Goal: Task Accomplishment & Management: Manage account settings

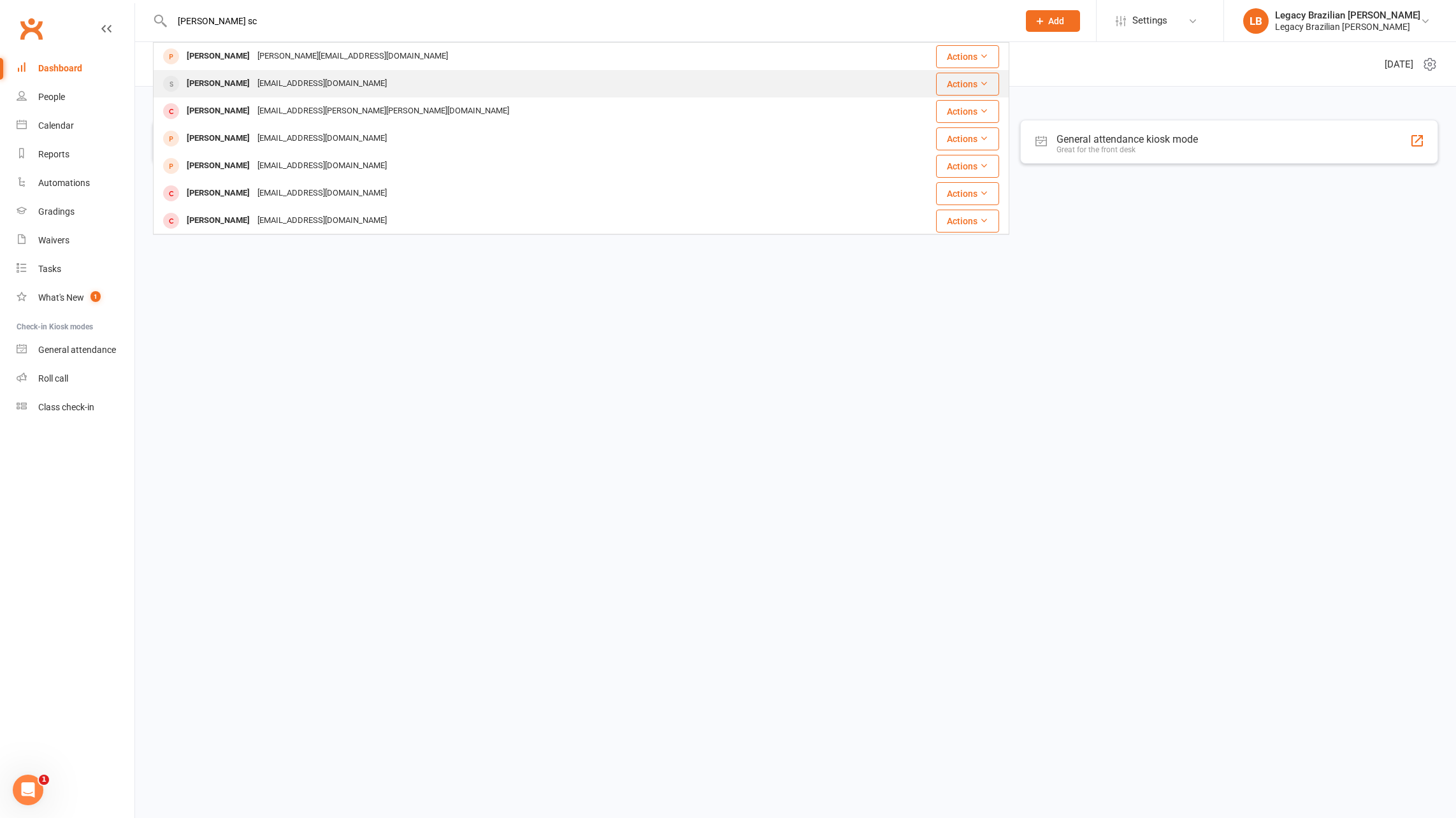
type input "[PERSON_NAME] sc"
click at [189, 90] on div "[PERSON_NAME]" at bounding box center [218, 83] width 71 height 18
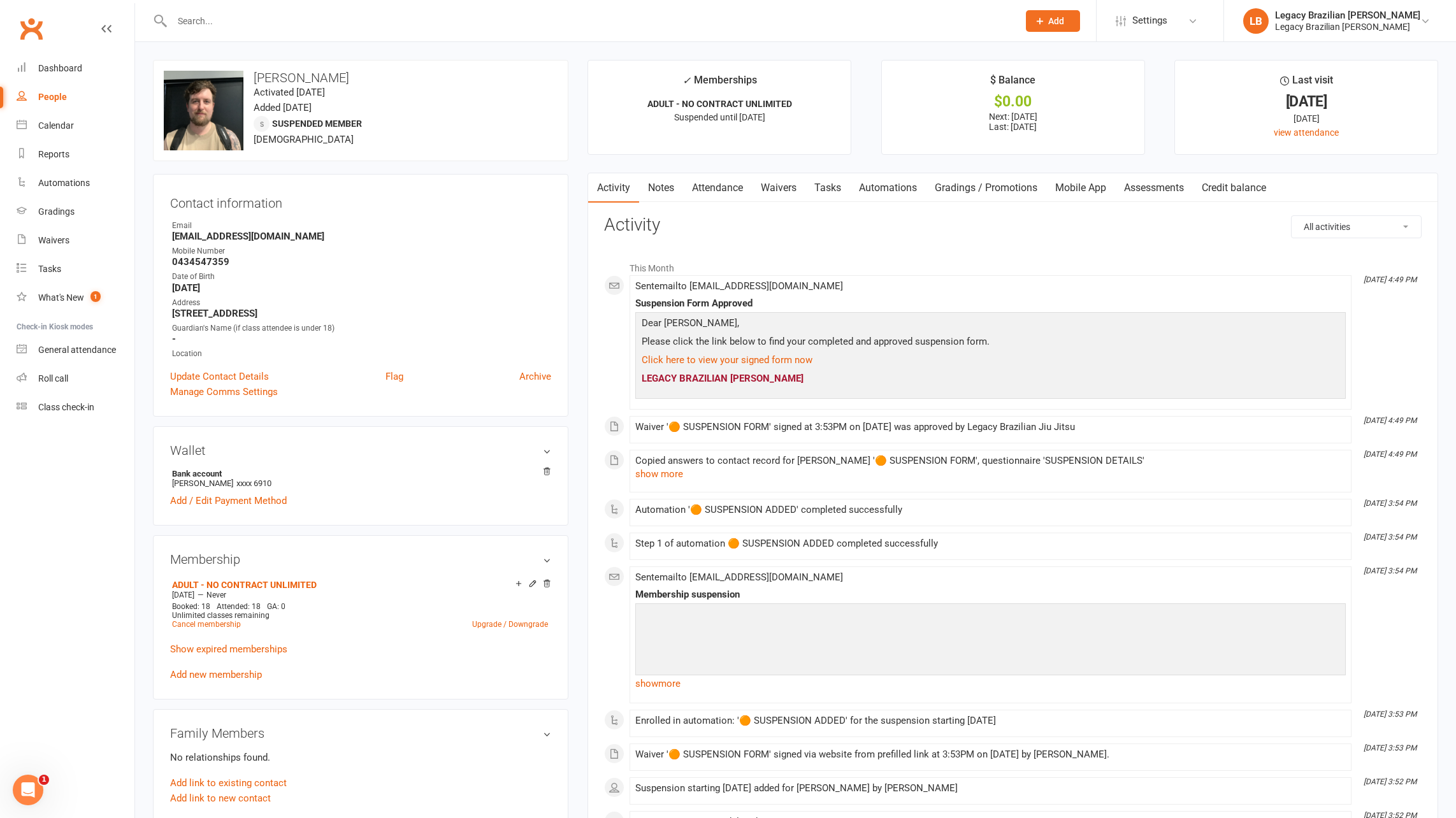
click at [198, 13] on input "text" at bounding box center [589, 21] width 841 height 17
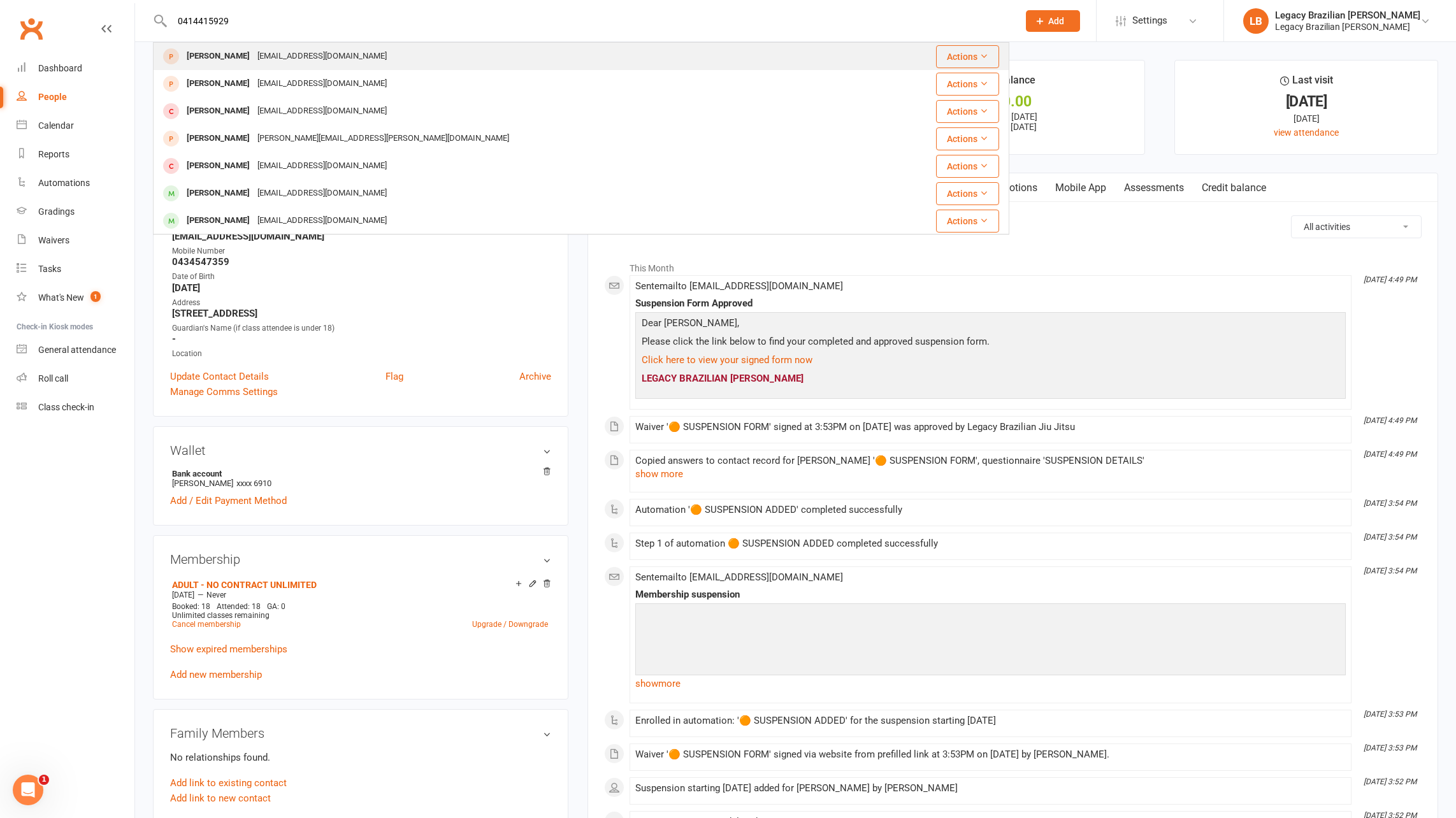
type input "0414415929"
click at [281, 64] on div "[EMAIL_ADDRESS][DOMAIN_NAME]" at bounding box center [322, 56] width 137 height 18
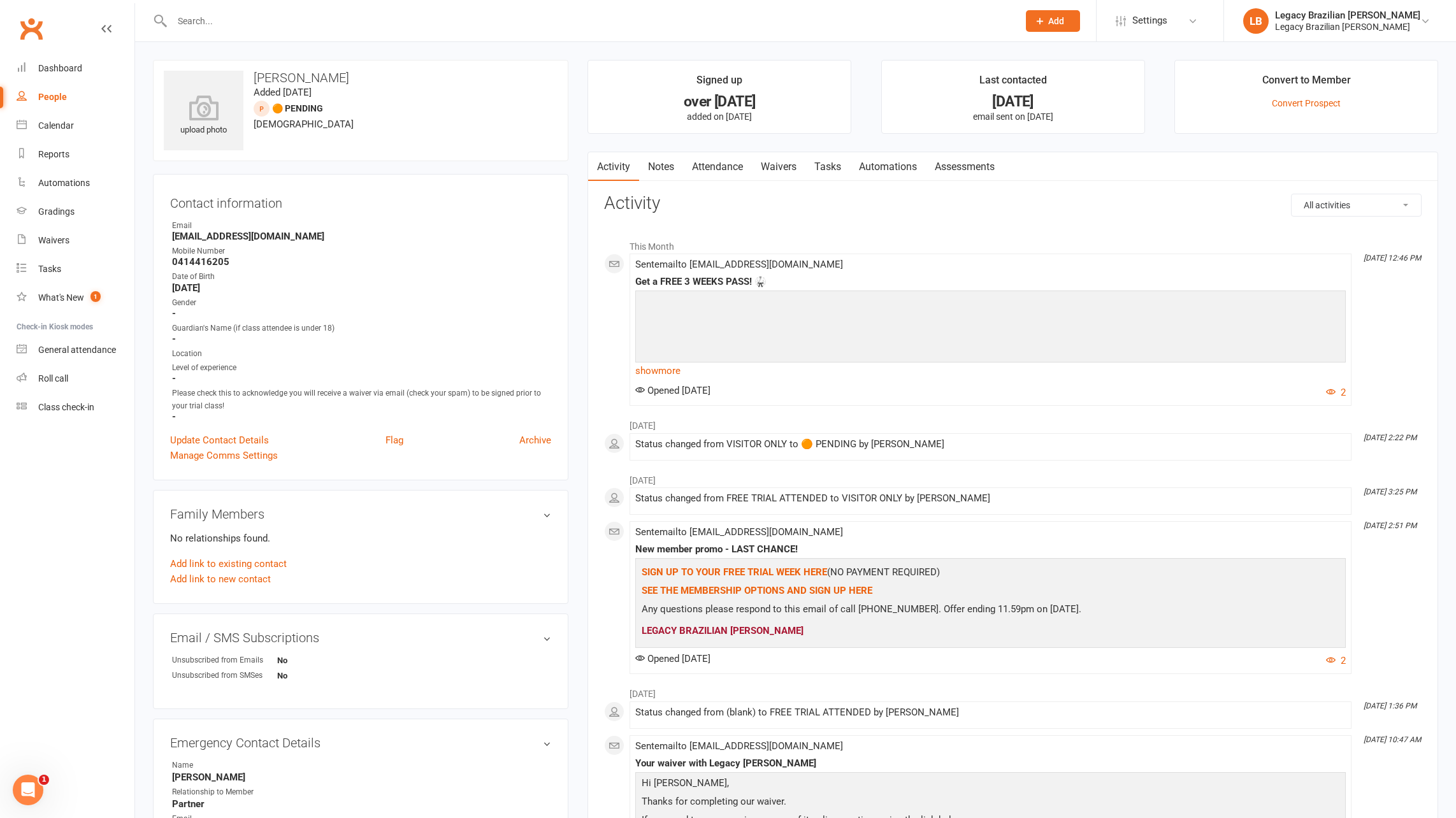
click at [252, 21] on input "text" at bounding box center [589, 21] width 841 height 17
click at [263, 16] on input "text" at bounding box center [589, 21] width 841 height 17
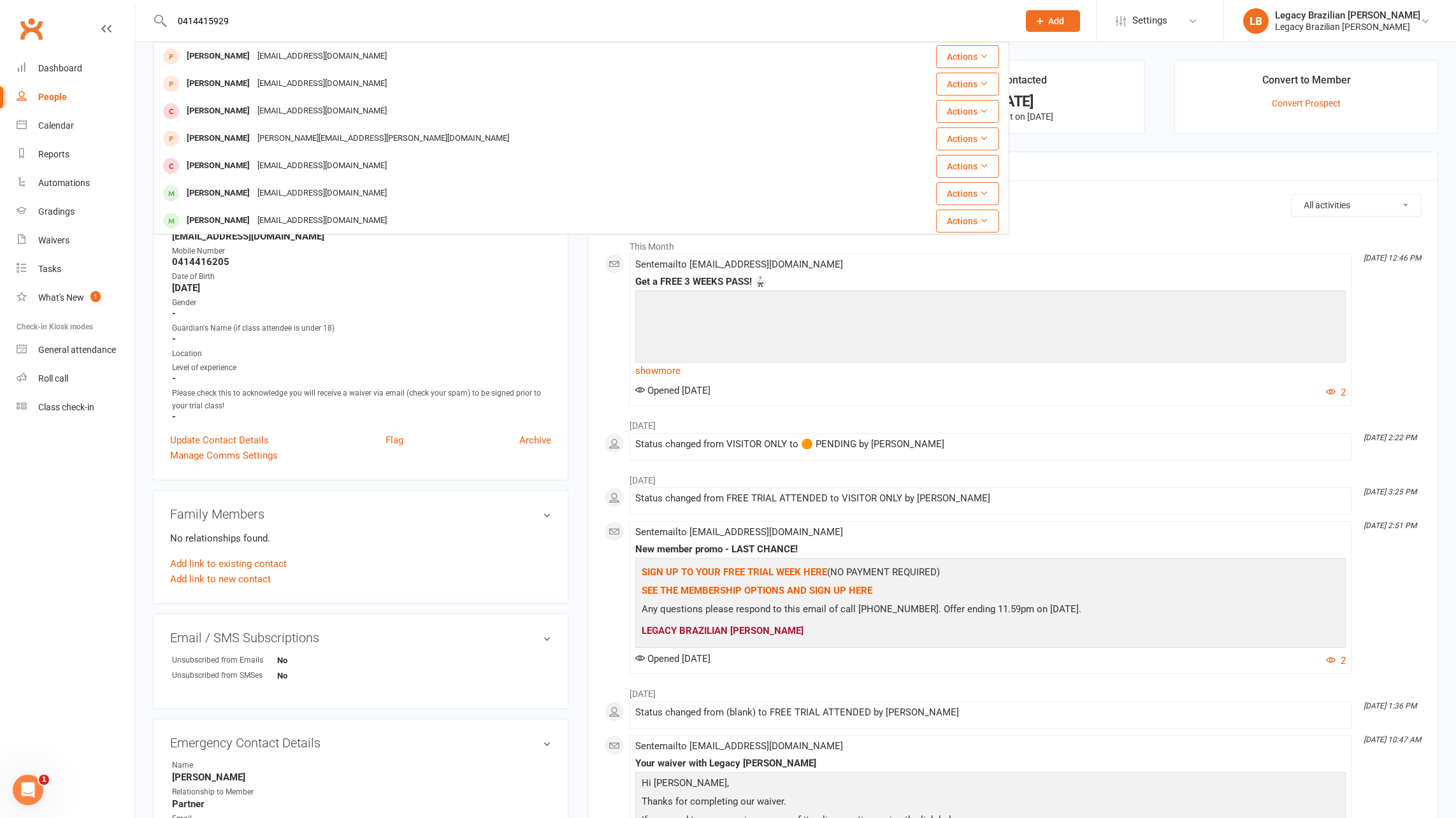
click at [308, 21] on input "0414415929" at bounding box center [589, 21] width 841 height 17
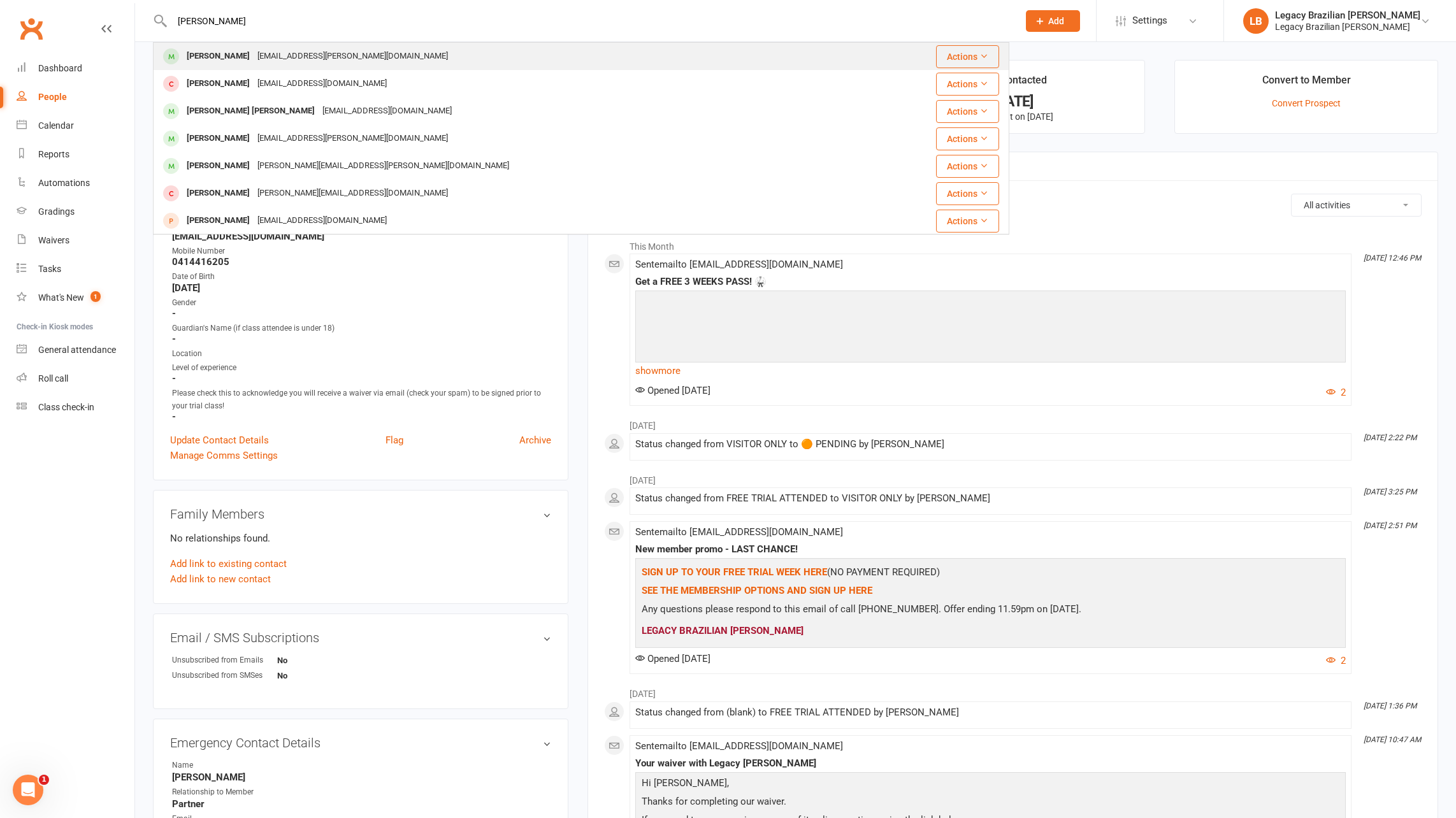
type input "[PERSON_NAME]"
click at [314, 49] on div "[EMAIL_ADDRESS][PERSON_NAME][DOMAIN_NAME]" at bounding box center [352, 56] width 198 height 18
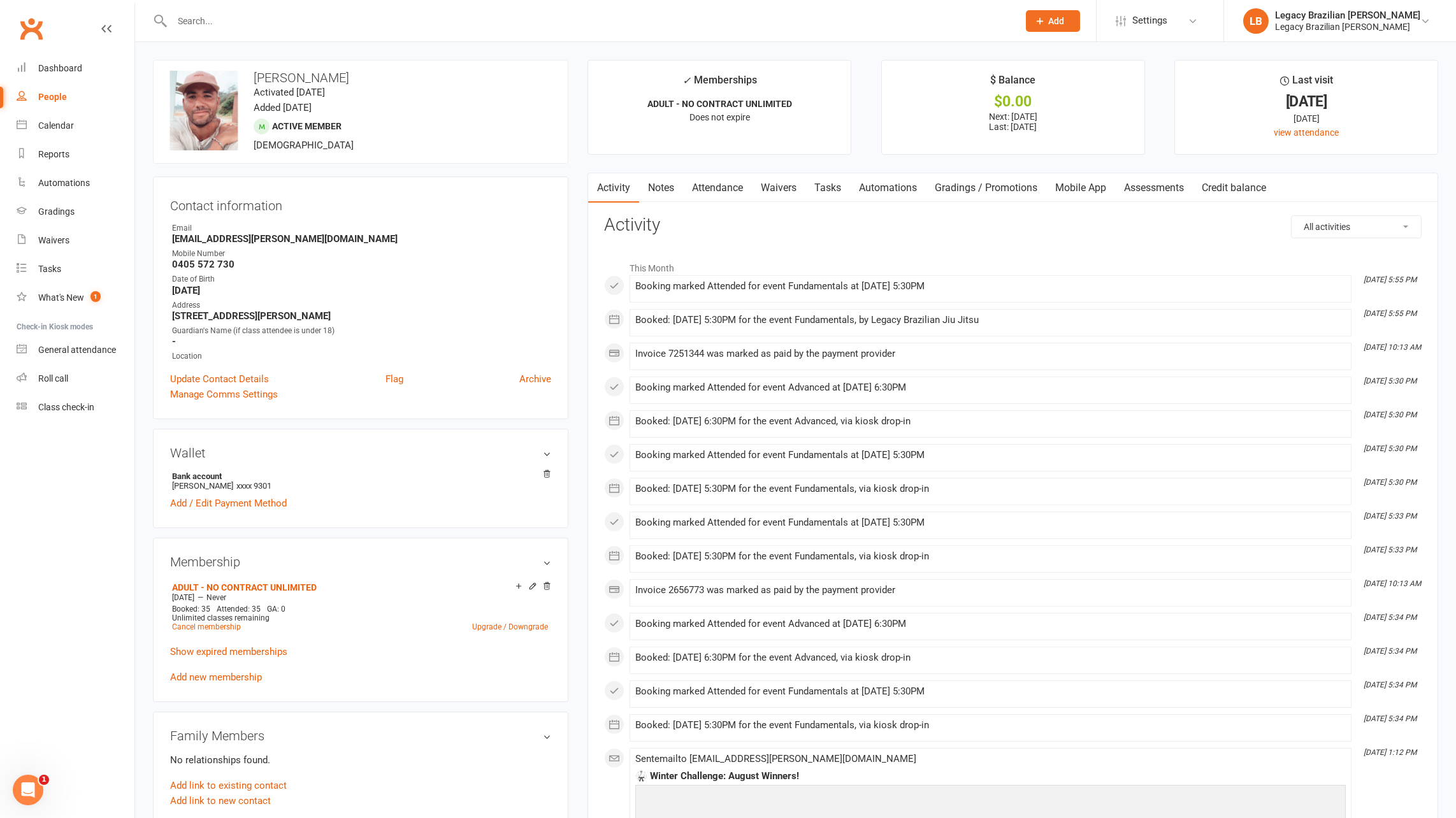
click at [879, 186] on link "Automations" at bounding box center [888, 188] width 76 height 29
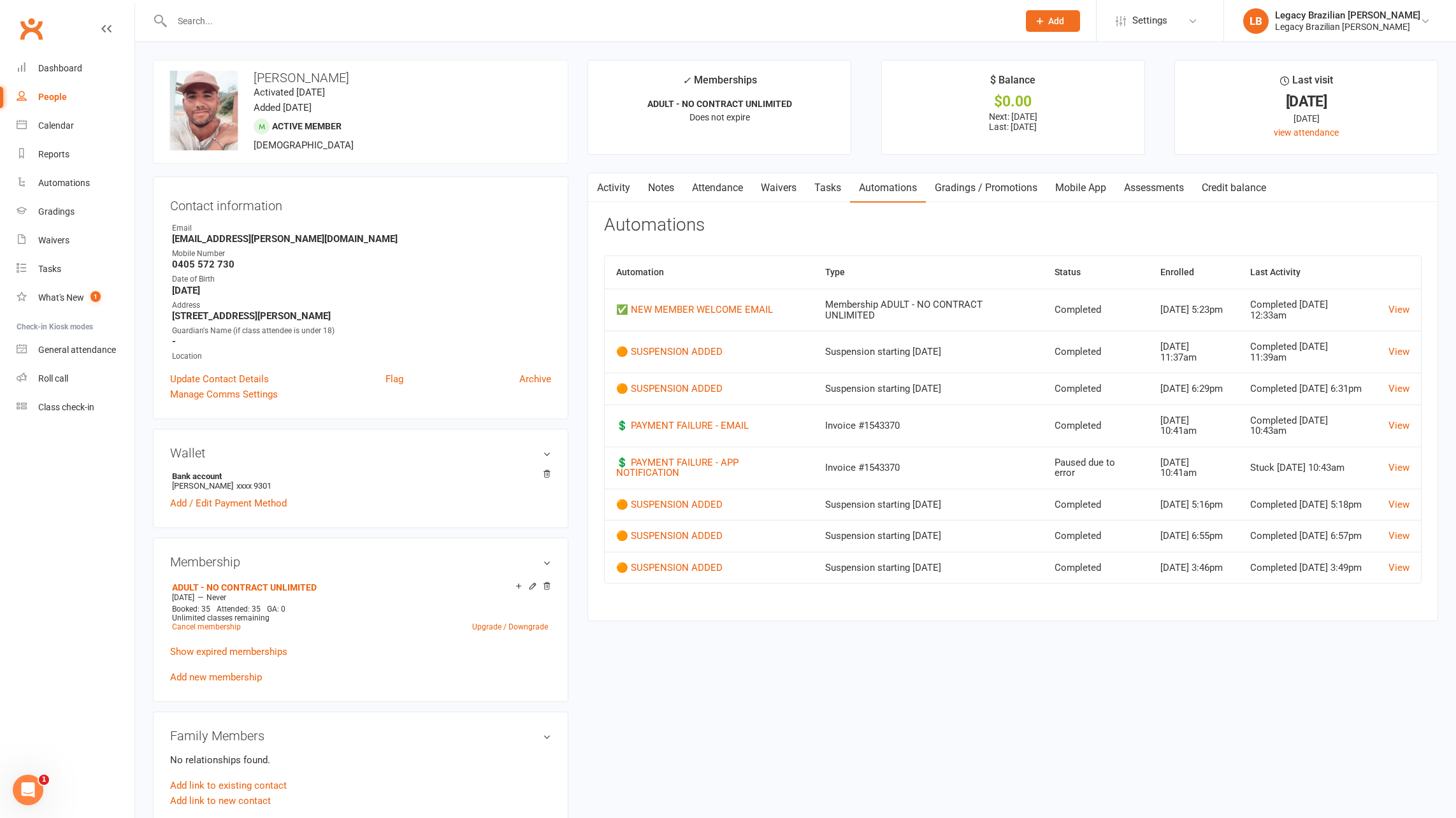
click at [807, 188] on link "Tasks" at bounding box center [828, 188] width 45 height 29
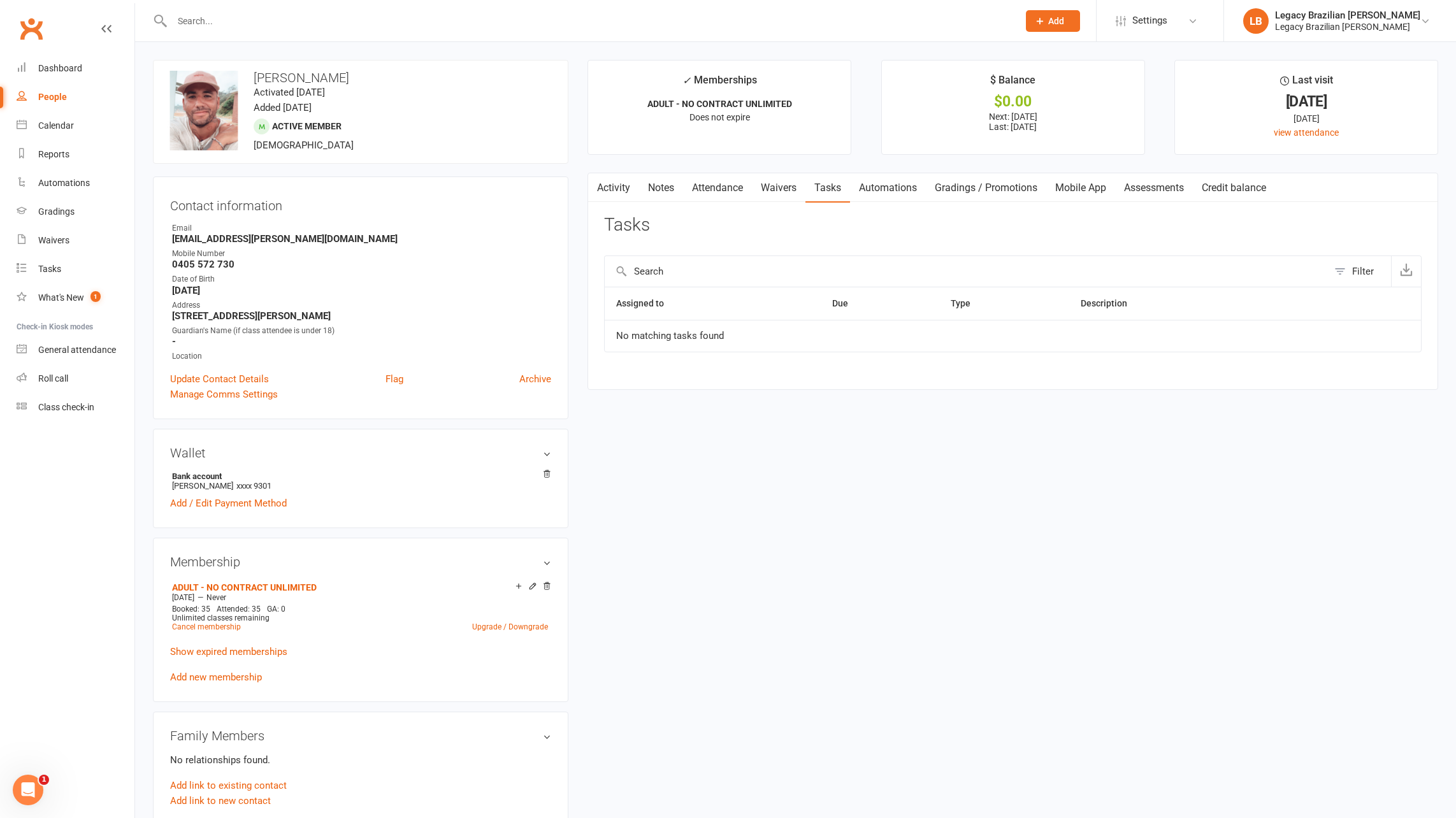
click at [797, 191] on link "Waivers" at bounding box center [778, 188] width 53 height 29
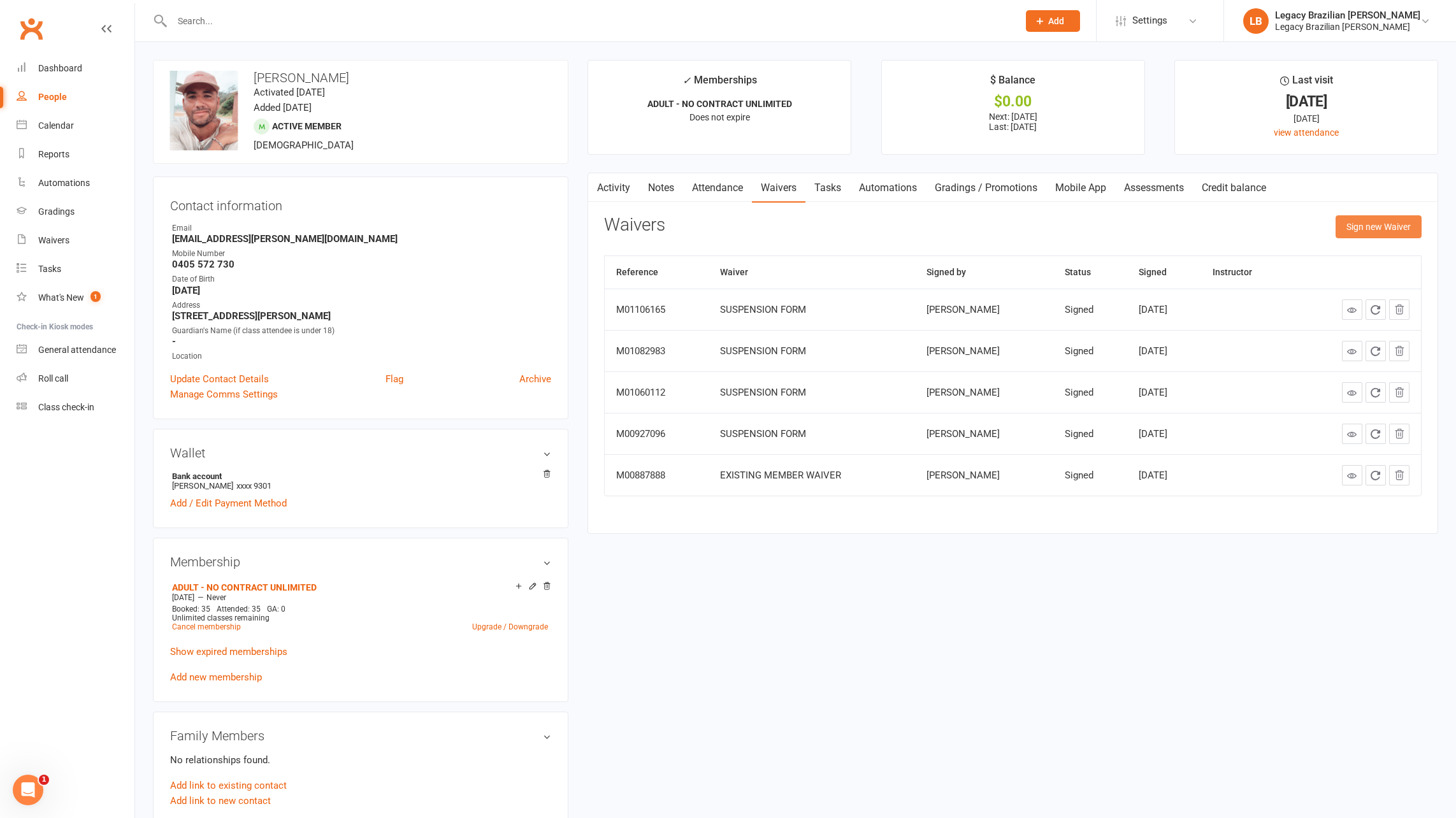
click at [1367, 228] on button "Sign new Waiver" at bounding box center [1379, 227] width 86 height 23
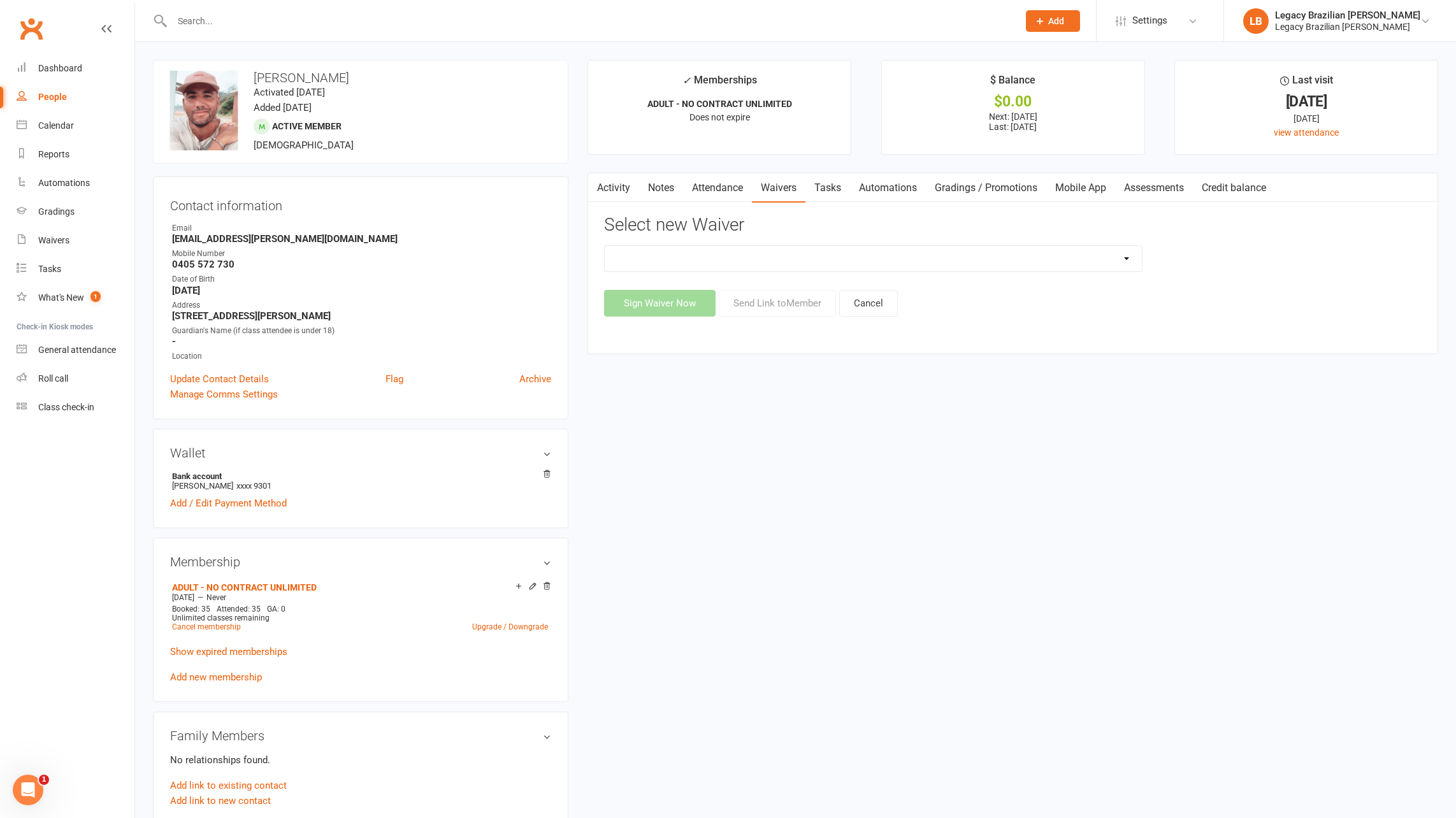
click at [968, 284] on div "❌ CANCELLATION FORM ☑️ EXISTING MEMBER WAIVER 🆓 FREE TRIAL WEEK 🛡️ LEGACY EXPER…" at bounding box center [1013, 281] width 817 height 72
click at [970, 263] on select "❌ CANCELLATION FORM ☑️ EXISTING MEMBER WAIVER 🆓 FREE TRIAL WEEK 🛡️ LEGACY EXPER…" at bounding box center [873, 258] width 537 height 25
select select "10083"
click at [605, 246] on select "❌ CANCELLATION FORM ☑️ EXISTING MEMBER WAIVER 🆓 FREE TRIAL WEEK 🛡️ LEGACY EXPER…" at bounding box center [873, 258] width 537 height 25
click at [779, 304] on button "Send Link to Member" at bounding box center [776, 303] width 117 height 27
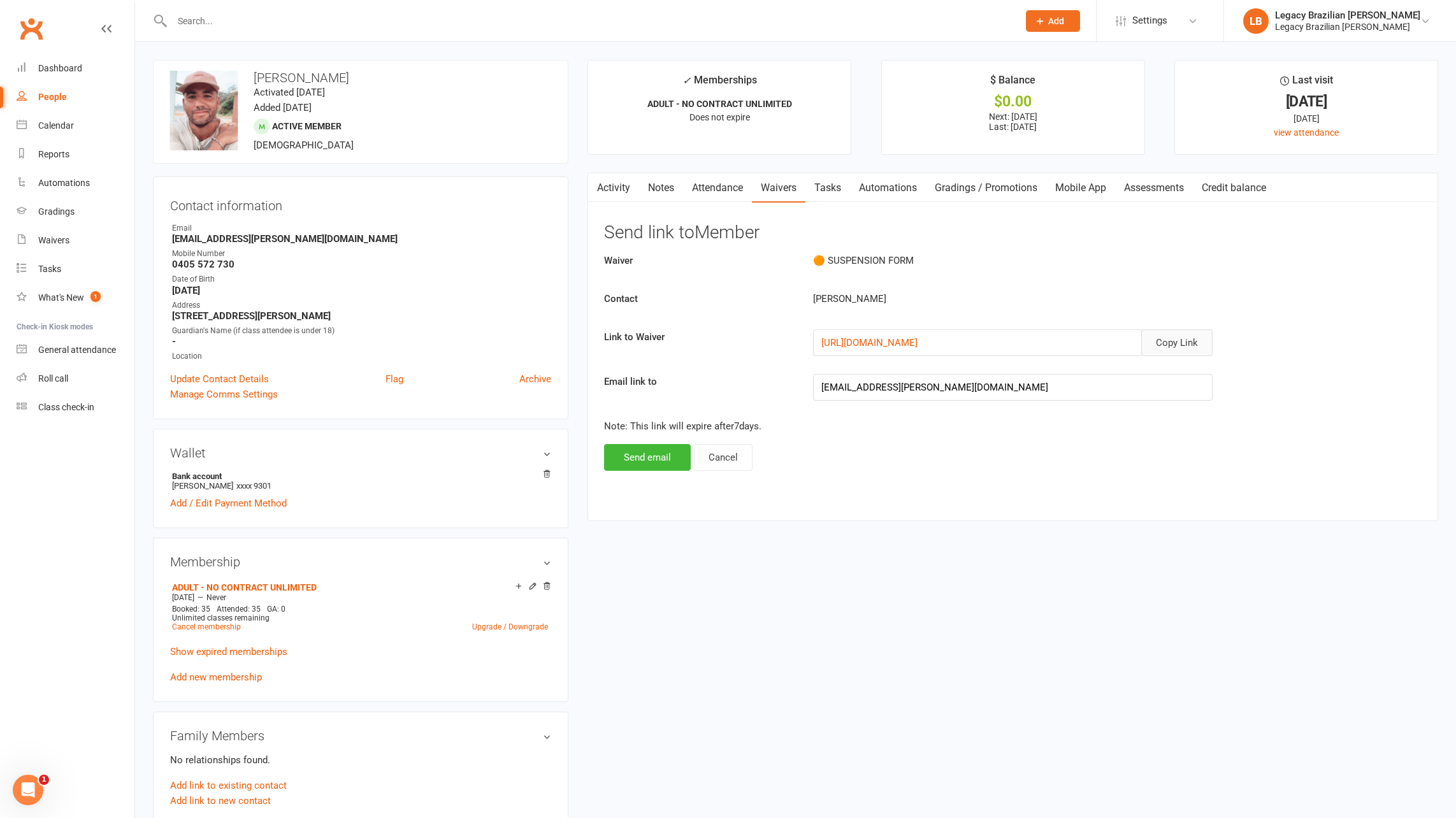
click at [1189, 344] on button "Copy Link" at bounding box center [1177, 343] width 72 height 27
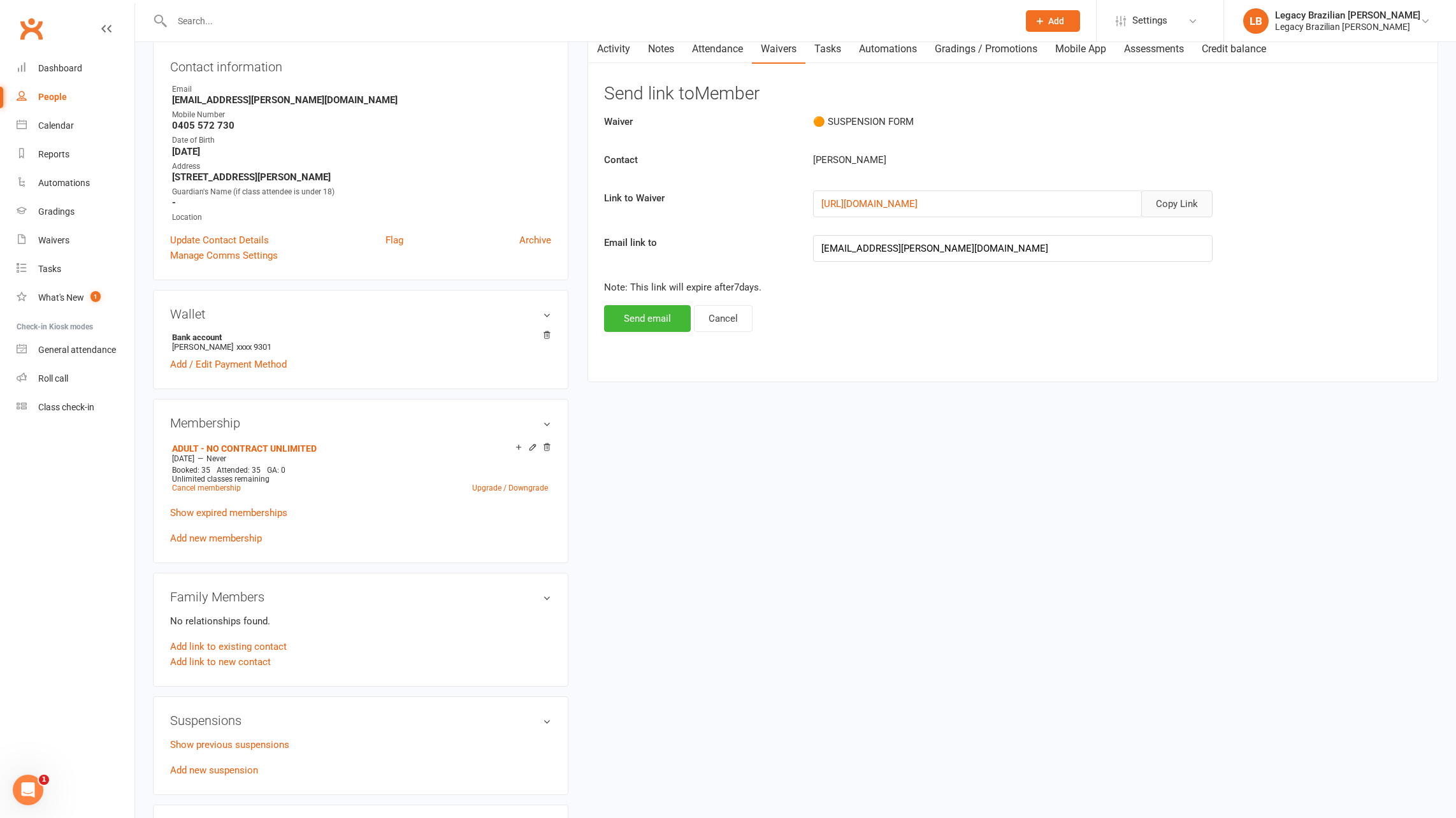
scroll to position [180, 0]
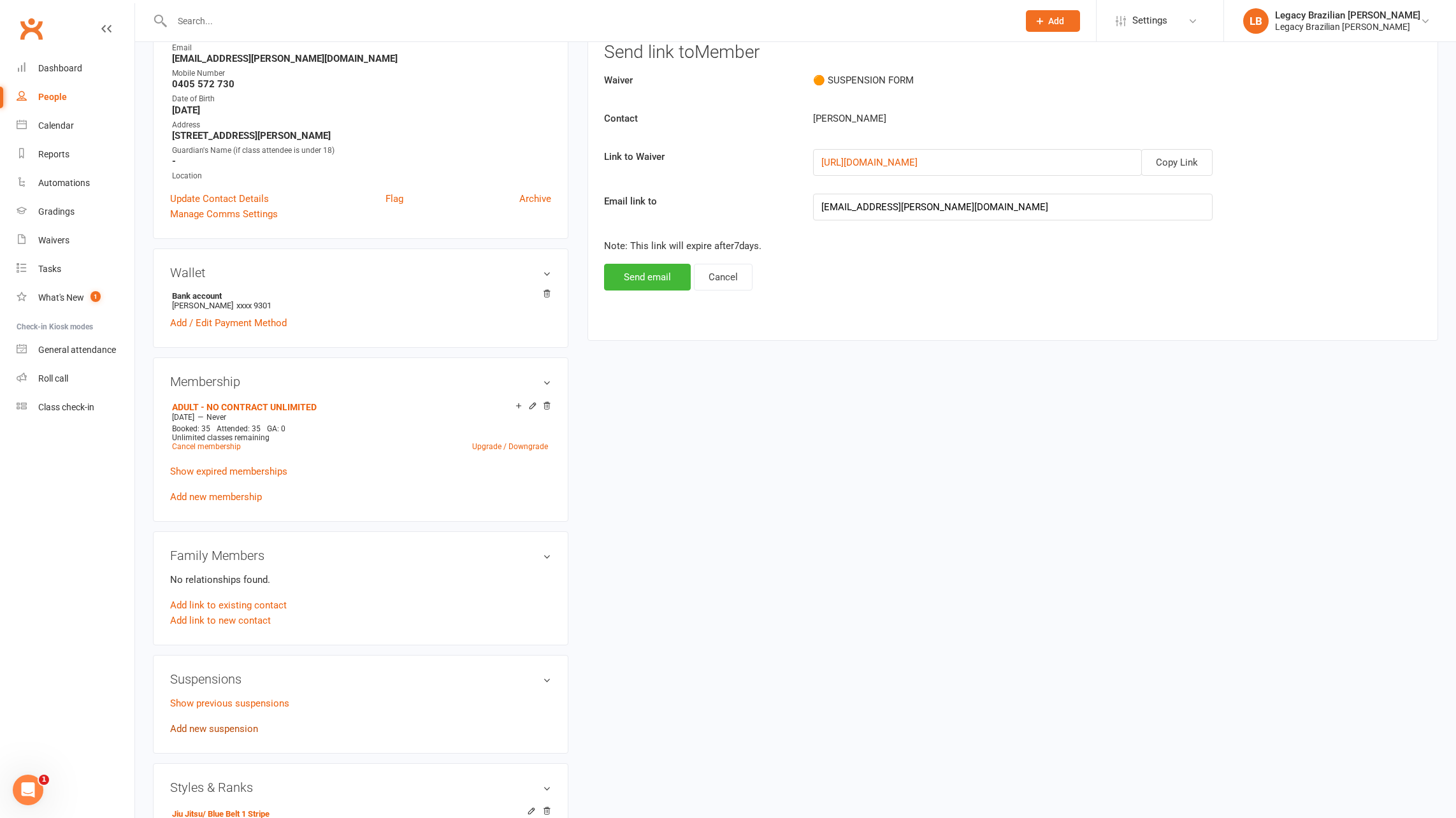
click at [214, 723] on link "Add new suspension" at bounding box center [214, 729] width 88 height 12
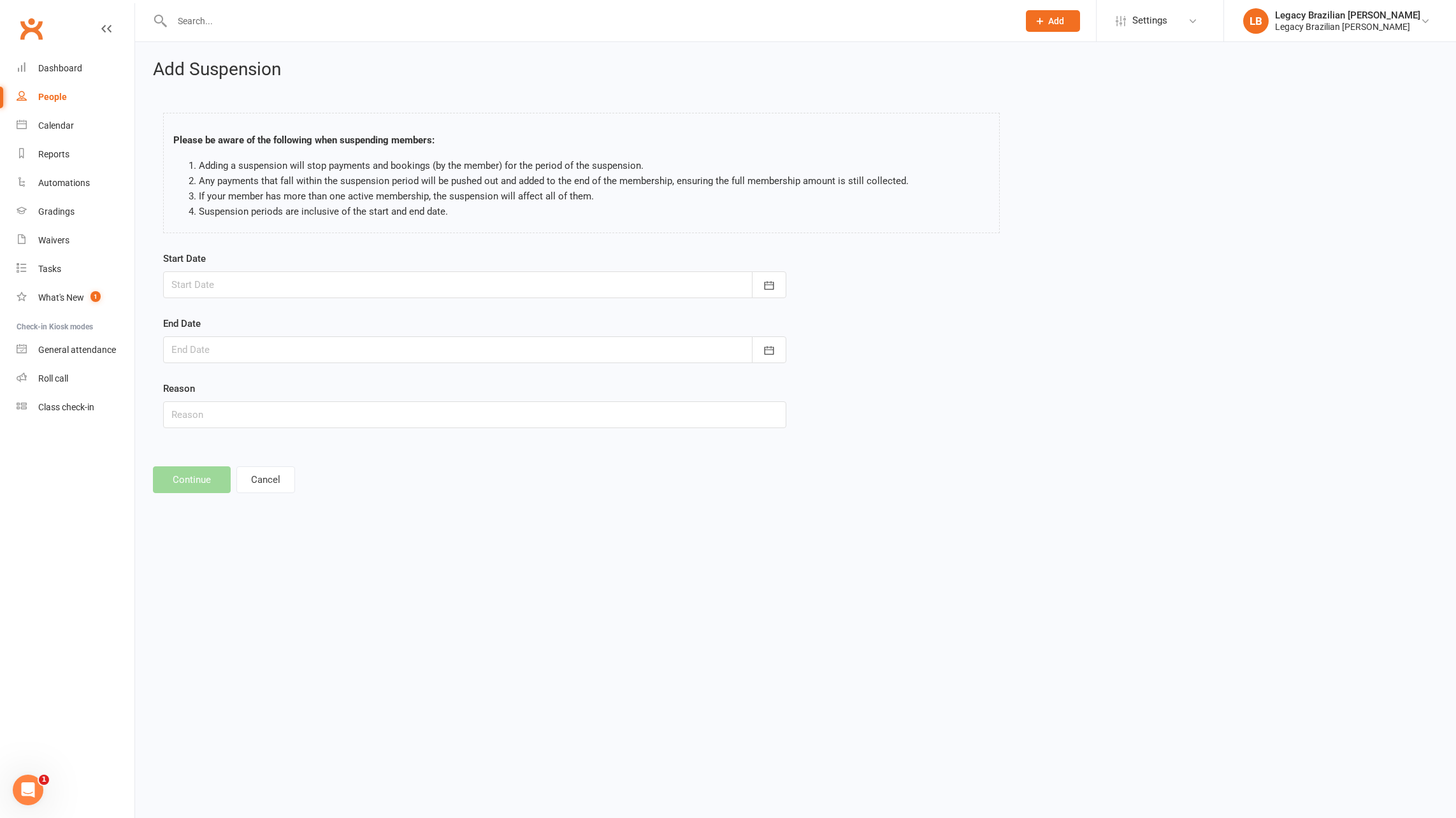
drag, startPoint x: 213, startPoint y: 265, endPoint x: 215, endPoint y: 272, distance: 7.3
click at [213, 265] on div "Start Date [DATE] Sun Mon Tue Wed Thu Fri Sat 36 31 01 02 03 04 05 06 37 07 08 …" at bounding box center [475, 274] width 623 height 47
click at [217, 279] on div at bounding box center [475, 285] width 623 height 27
click at [243, 411] on span "15" at bounding box center [243, 413] width 11 height 11
type input "[DATE]"
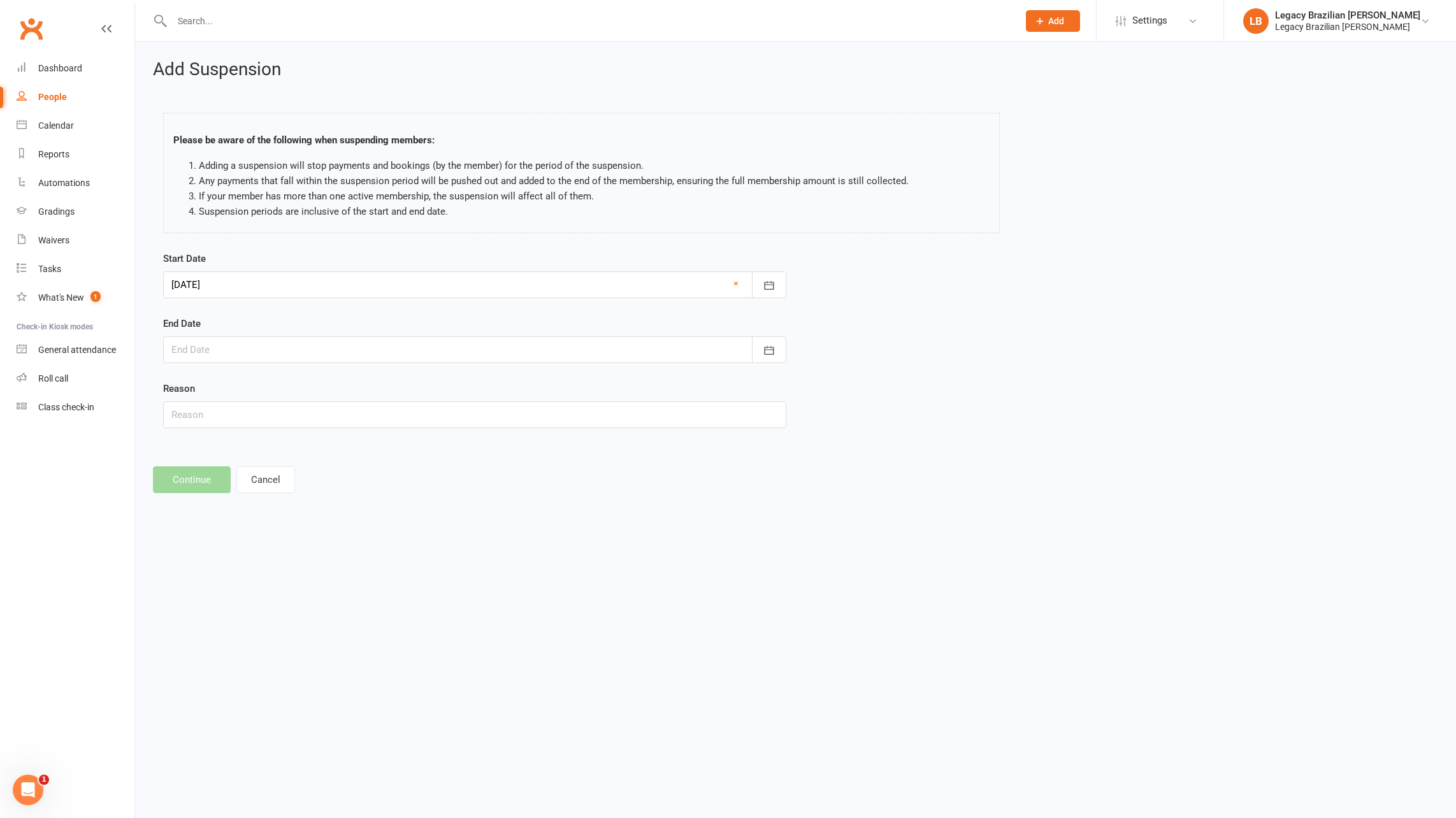
click at [249, 355] on div at bounding box center [475, 350] width 623 height 27
click at [392, 379] on button "button" at bounding box center [385, 381] width 27 height 23
click at [273, 449] on span "07" at bounding box center [270, 454] width 11 height 11
type input "[DATE]"
drag, startPoint x: 249, startPoint y: 387, endPoint x: 250, endPoint y: 400, distance: 13.0
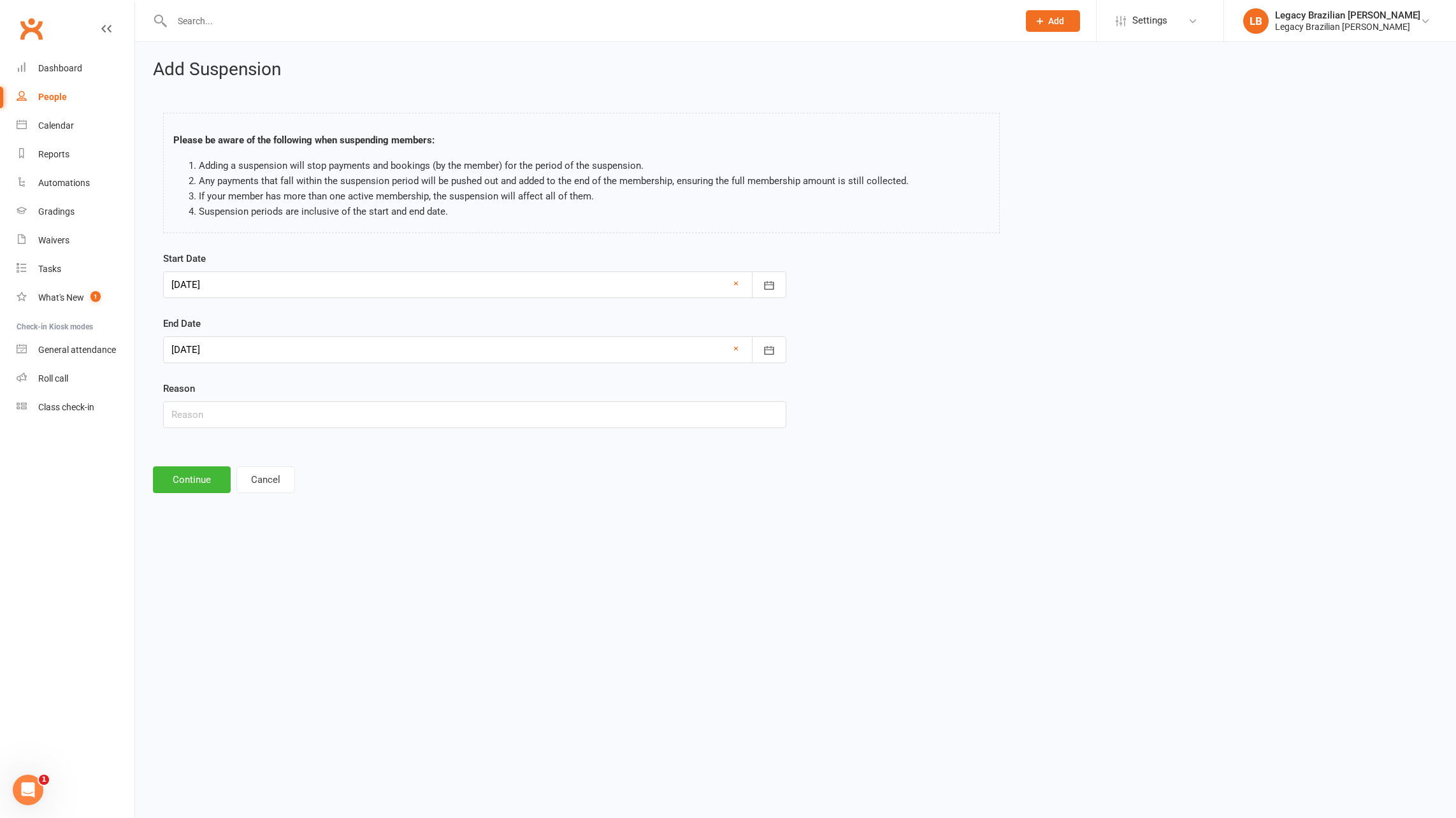
click at [248, 388] on div "Reason" at bounding box center [475, 405] width 623 height 47
click at [250, 402] on input "text" at bounding box center [475, 415] width 623 height 27
type input "Vacation"
click at [162, 483] on button "Continue" at bounding box center [192, 480] width 77 height 27
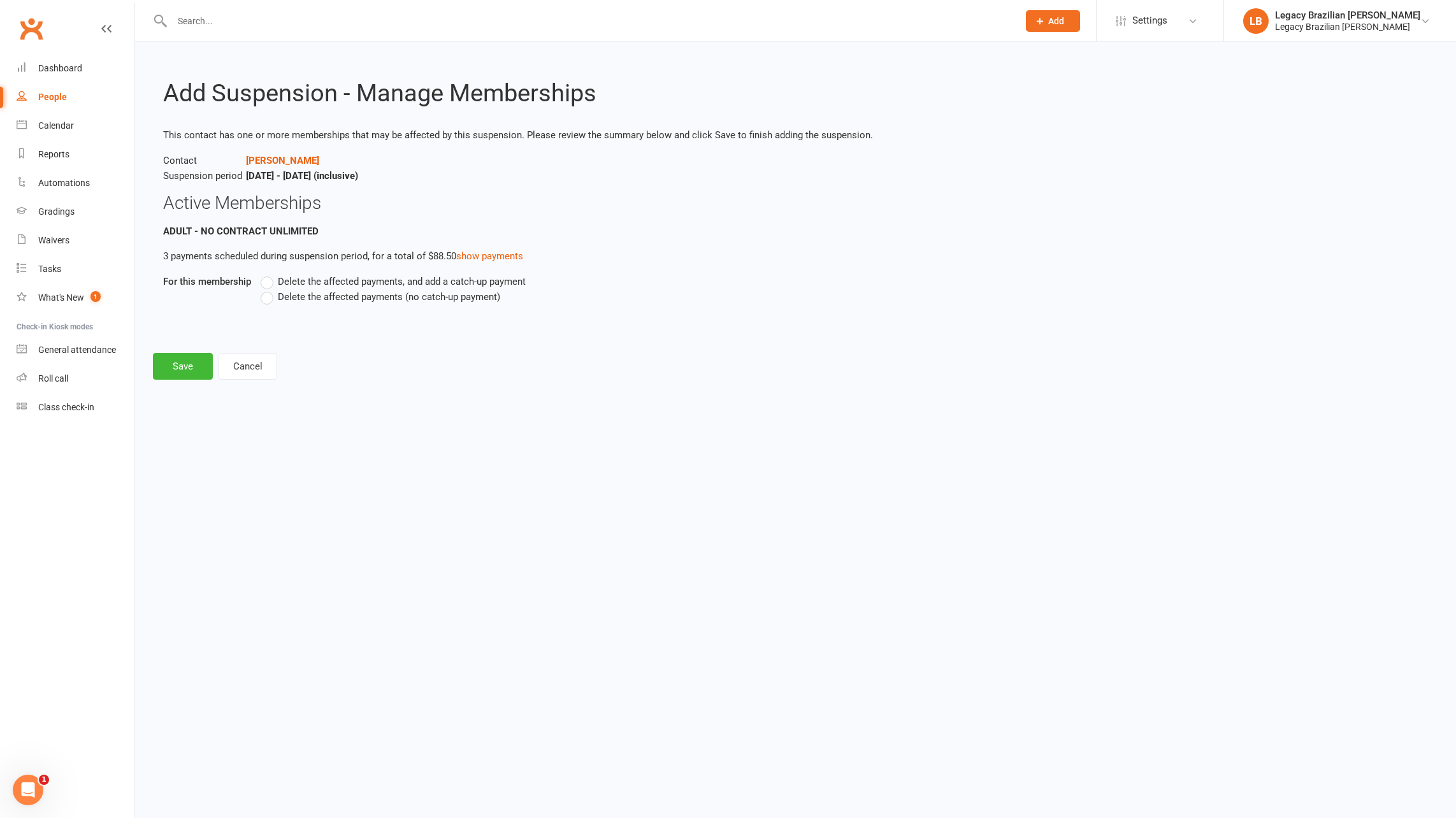
click at [275, 275] on label "Delete the affected payments, and add a catch-up payment" at bounding box center [393, 282] width 265 height 15
click at [269, 274] on input "Delete the affected payments, and add a catch-up payment" at bounding box center [264, 274] width 9 height 0
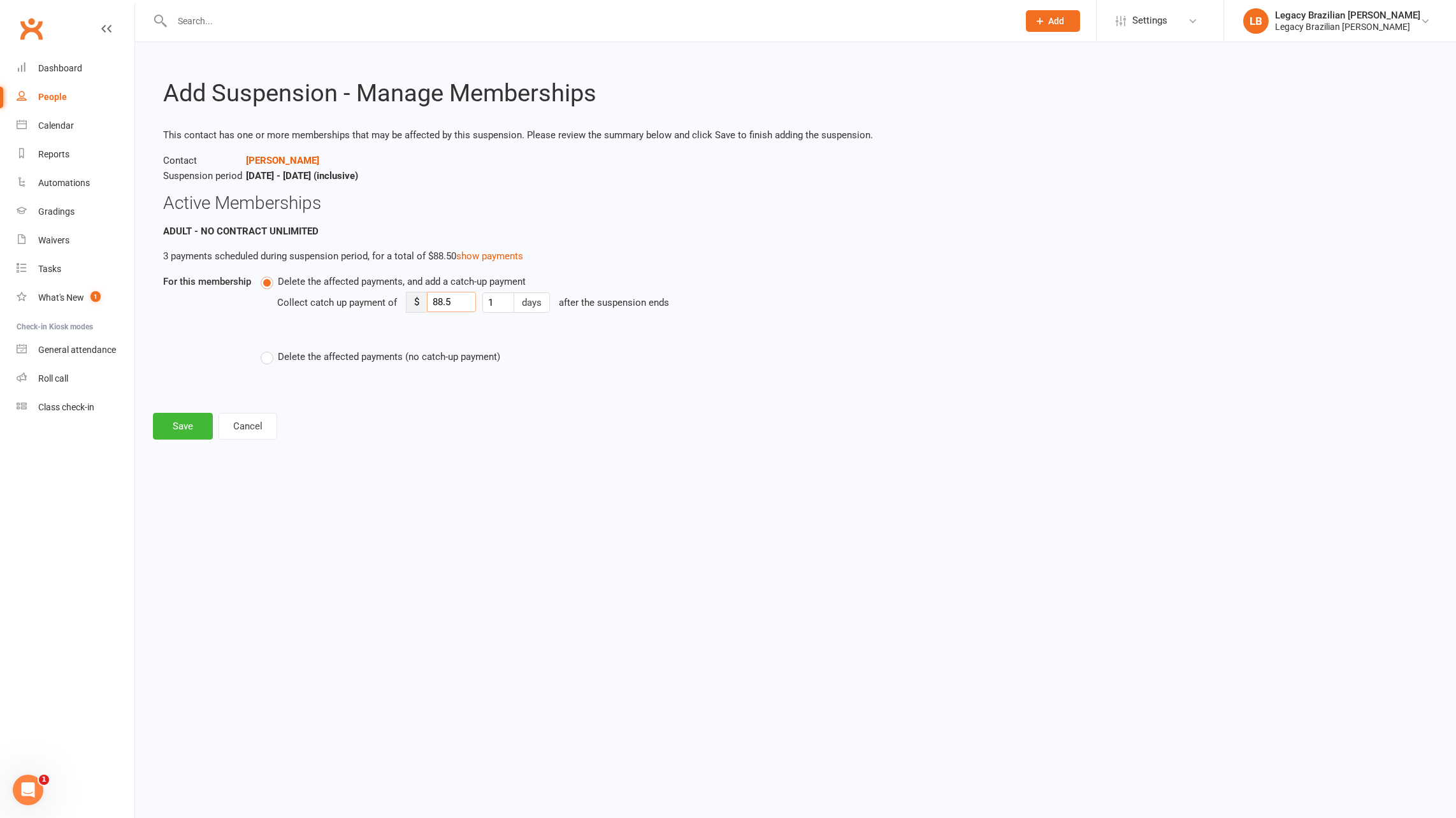
drag, startPoint x: 373, startPoint y: 305, endPoint x: 316, endPoint y: 307, distance: 57.0
click at [331, 307] on div "Collect catch up payment of $ 88.5 1 days after the suspension ends" at bounding box center [681, 312] width 807 height 45
type input "15"
click at [194, 428] on button "Save" at bounding box center [183, 427] width 60 height 27
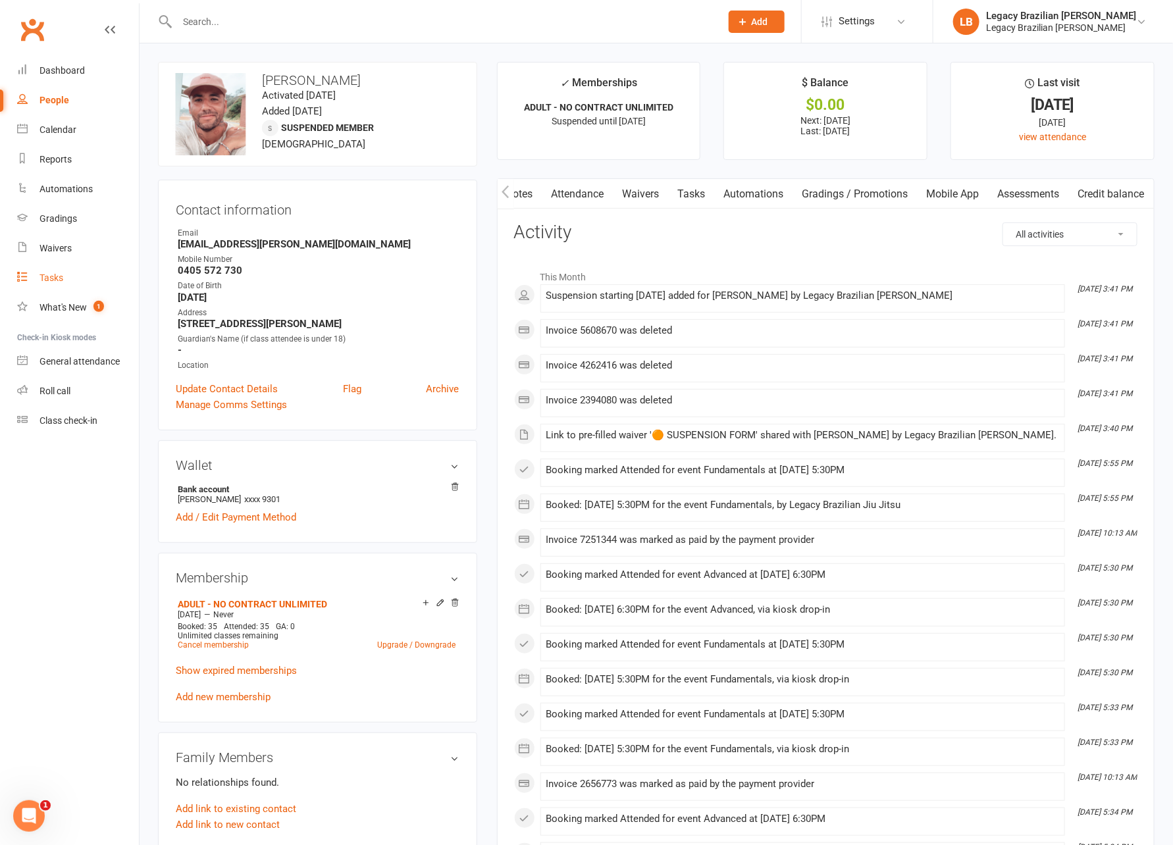
scroll to position [1, 0]
click at [63, 219] on div "Gradings" at bounding box center [58, 218] width 38 height 11
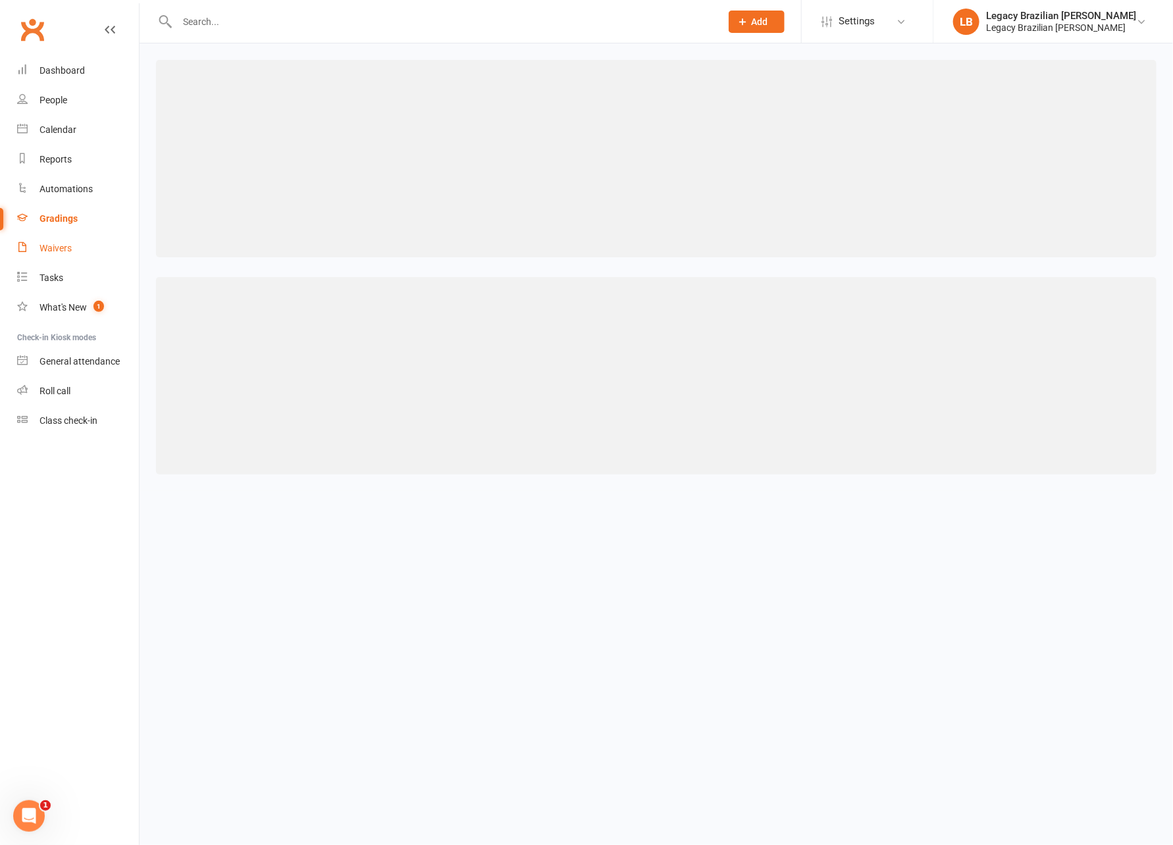
click at [64, 247] on ui-view "Prospect Member Non-attending contact Class / event Appointment Grading event A…" at bounding box center [586, 247] width 1173 height 488
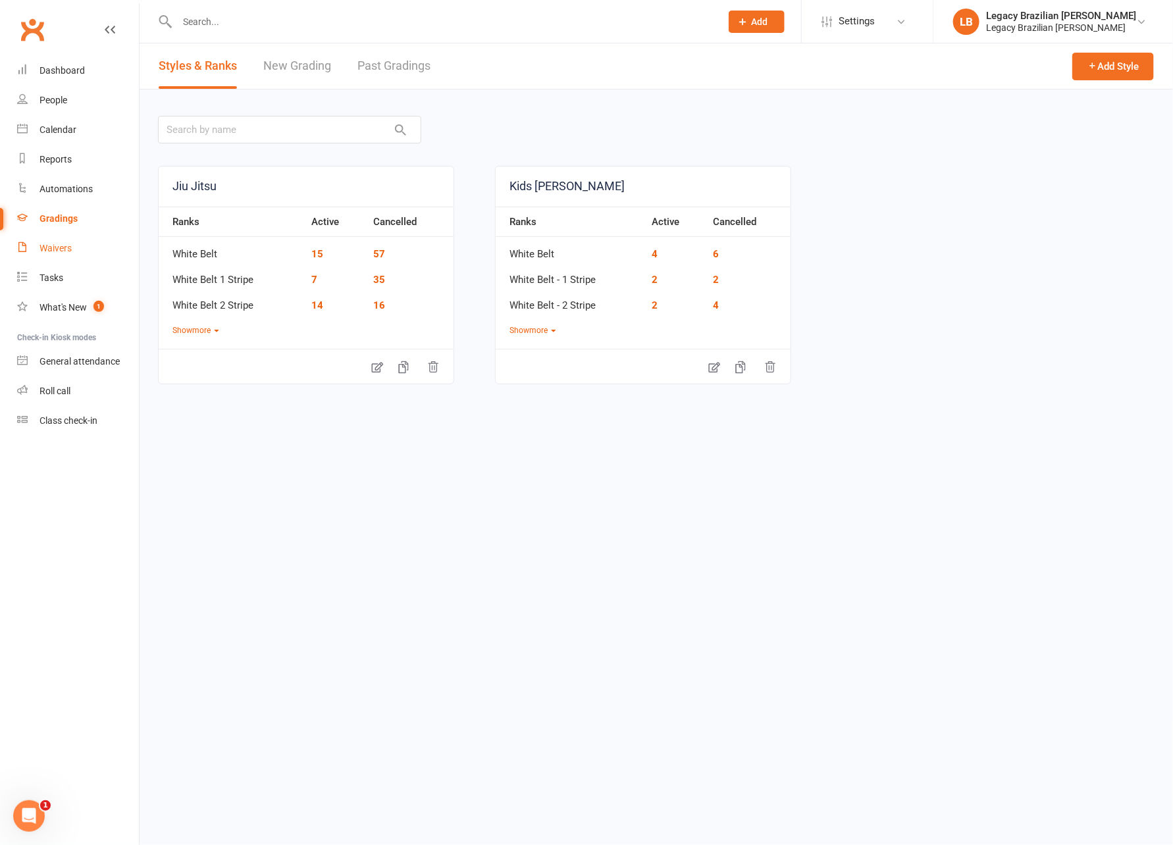
click at [64, 247] on div "Waivers" at bounding box center [55, 248] width 32 height 11
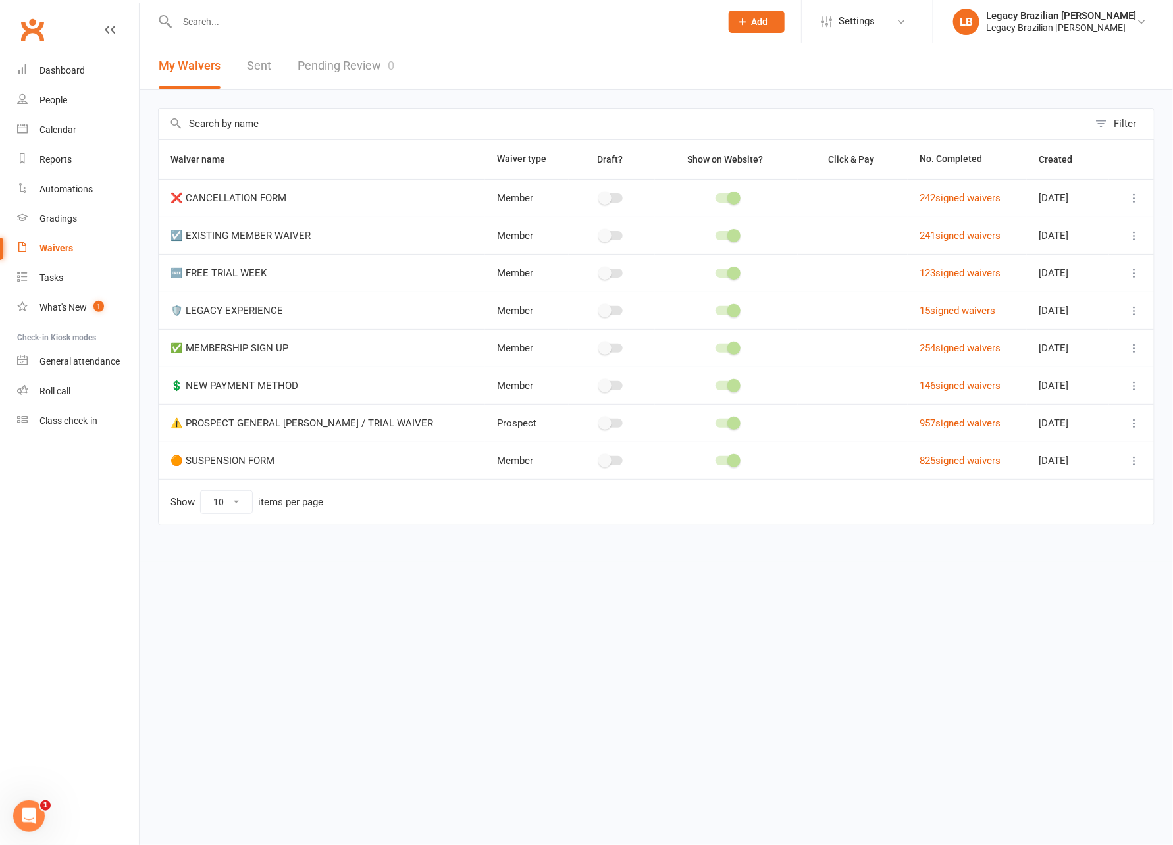
click at [332, 66] on link "Pending Review 0" at bounding box center [346, 65] width 97 height 45
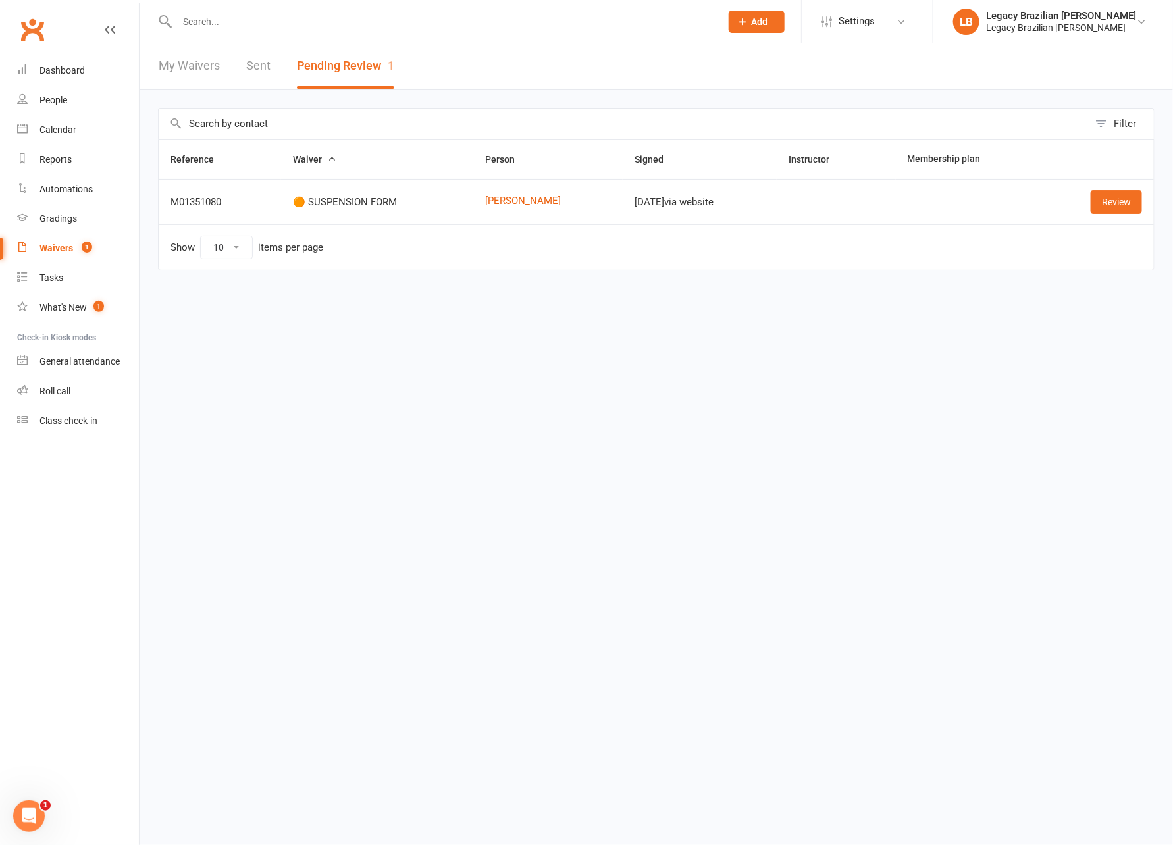
click at [1110, 190] on div "Review" at bounding box center [1097, 202] width 89 height 24
click at [1127, 205] on link "Review" at bounding box center [1116, 202] width 51 height 24
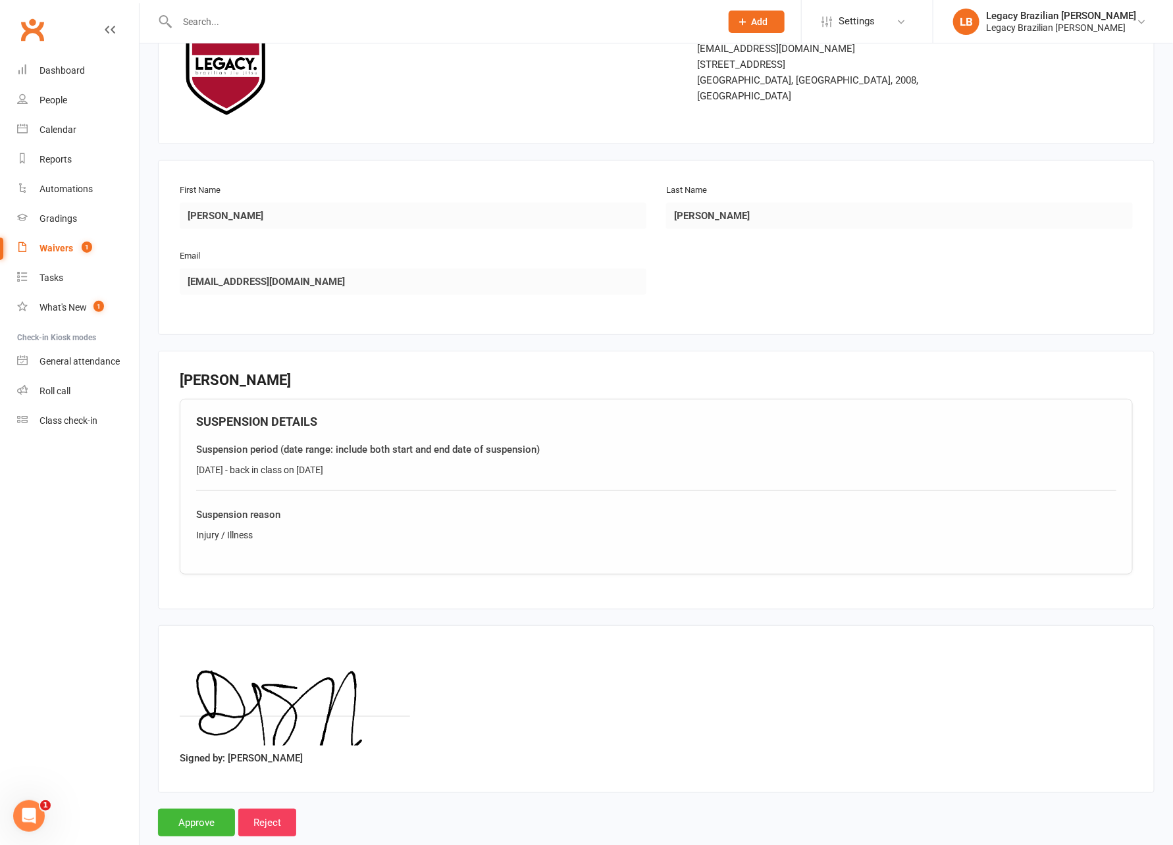
scroll to position [106, 0]
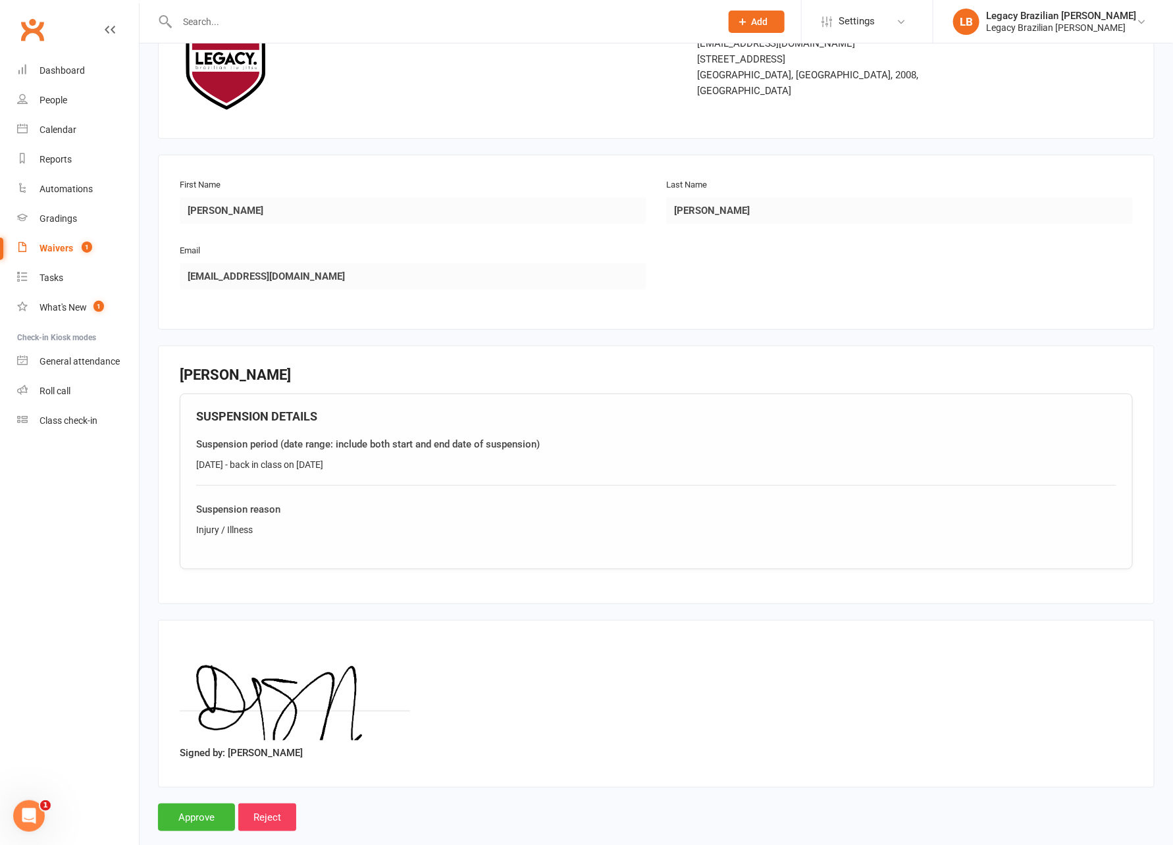
click at [369, 457] on div "[DATE] - back in class on [DATE]" at bounding box center [656, 464] width 920 height 14
click at [194, 819] on input "Approve" at bounding box center [196, 818] width 77 height 28
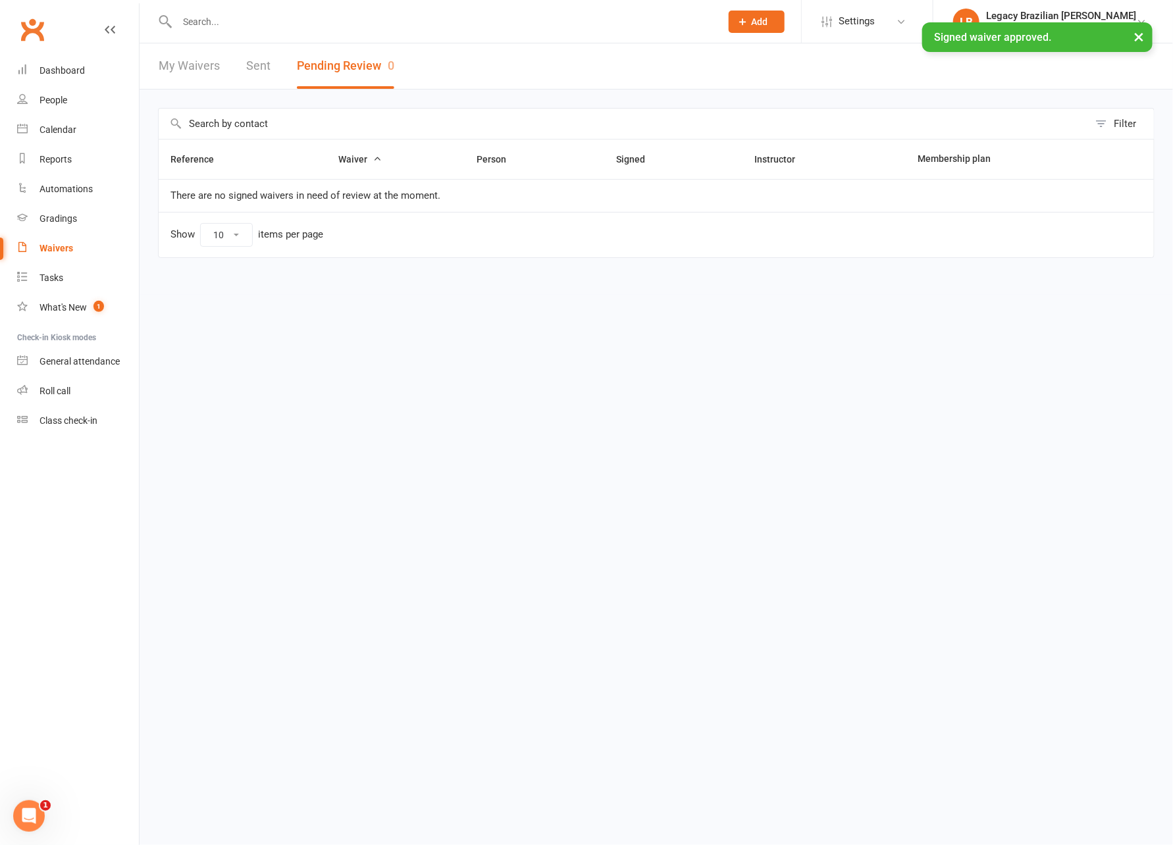
click at [280, 22] on div "× Signed waiver approved." at bounding box center [578, 22] width 1156 height 0
click at [278, 22] on div "× Signed waiver approved." at bounding box center [578, 22] width 1156 height 0
click at [218, 22] on div "× Signed waiver approved." at bounding box center [578, 22] width 1156 height 0
click at [212, 14] on input "text" at bounding box center [442, 22] width 538 height 18
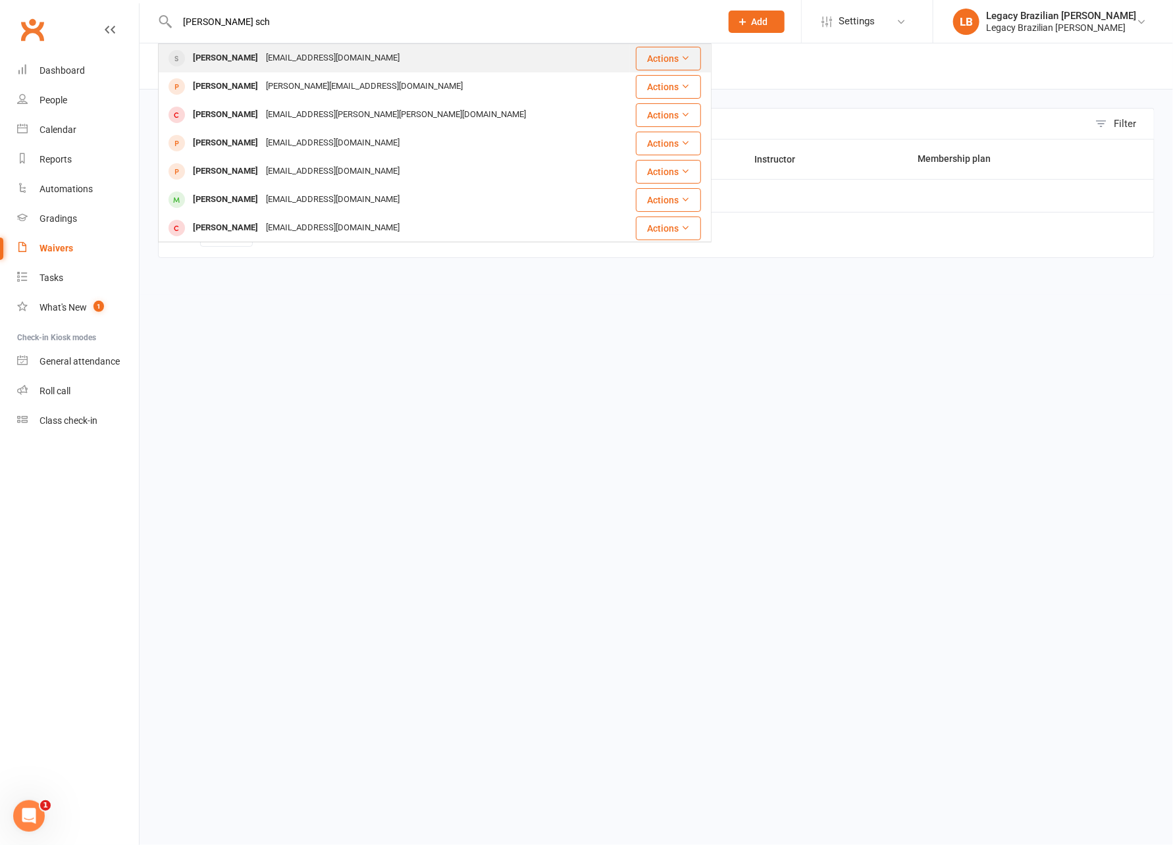
type input "[PERSON_NAME] sch"
click at [369, 61] on div "[EMAIL_ADDRESS][DOMAIN_NAME]" at bounding box center [333, 58] width 142 height 19
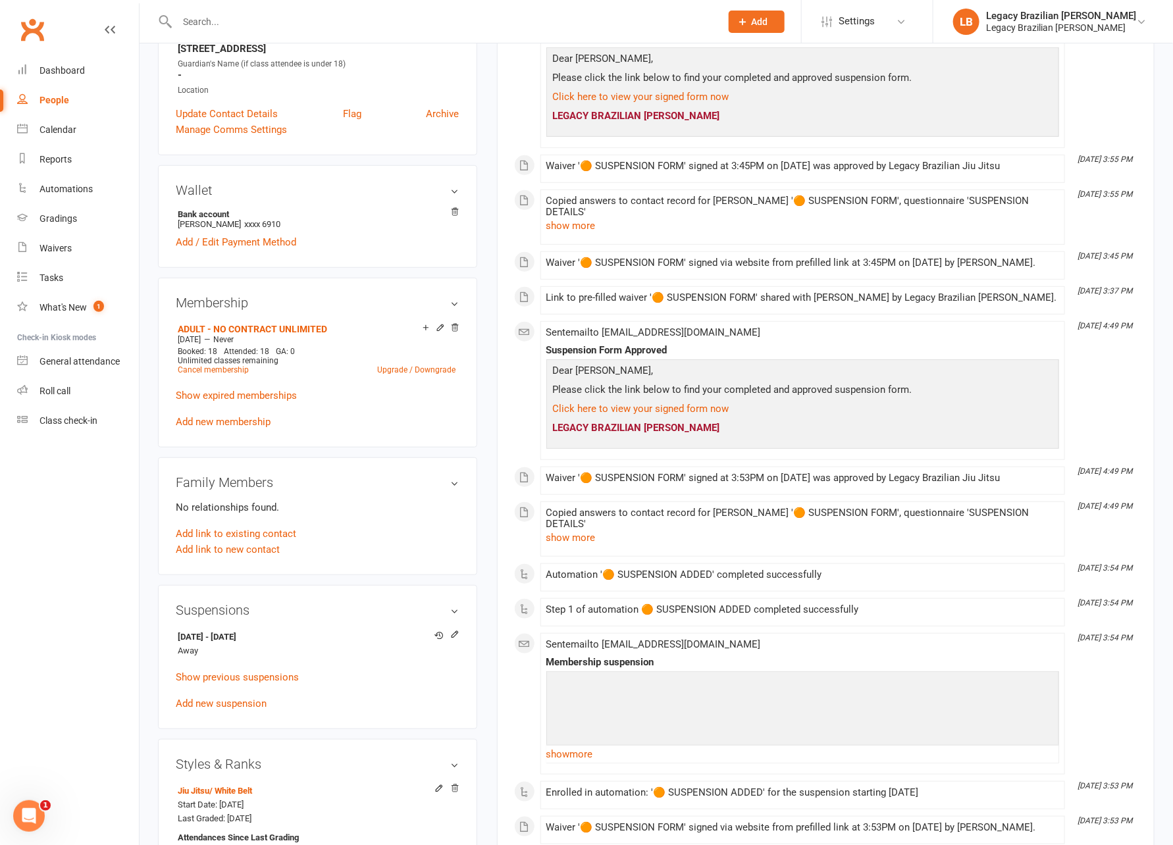
scroll to position [462, 0]
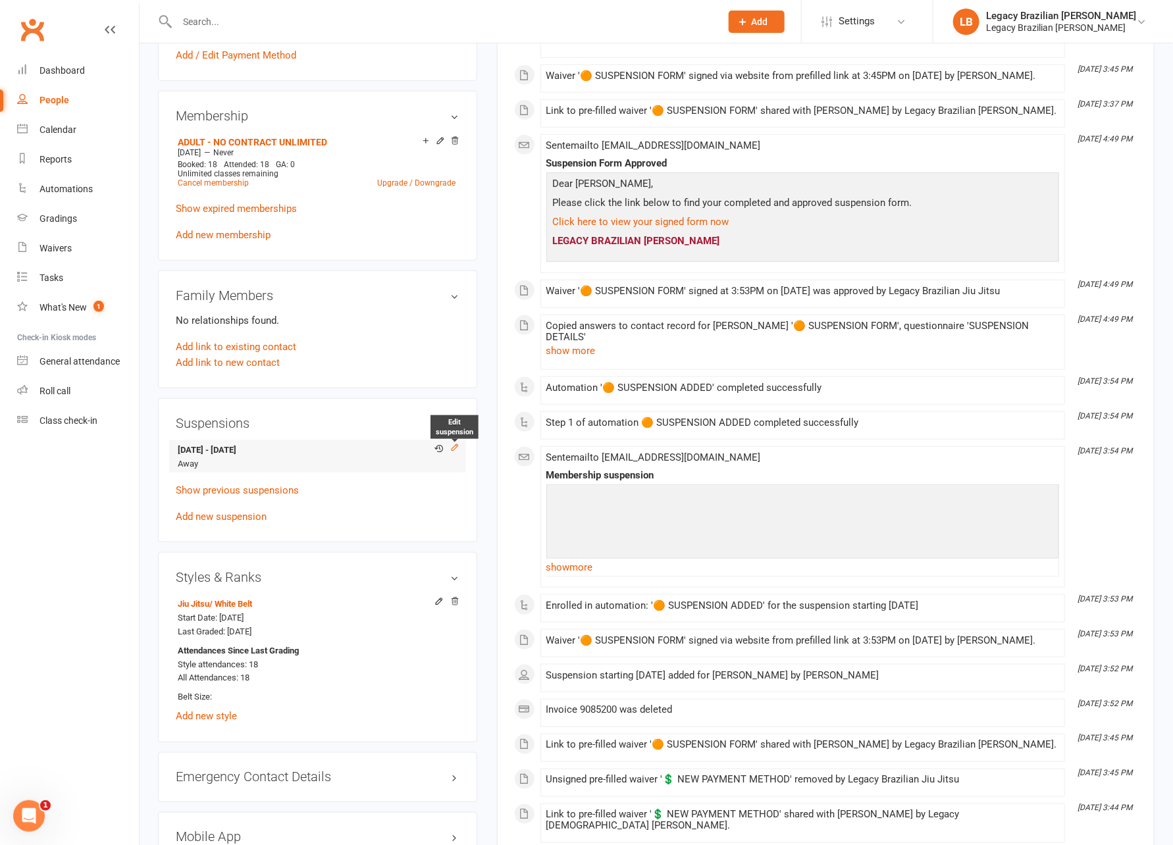
click at [452, 446] on icon at bounding box center [455, 448] width 6 height 6
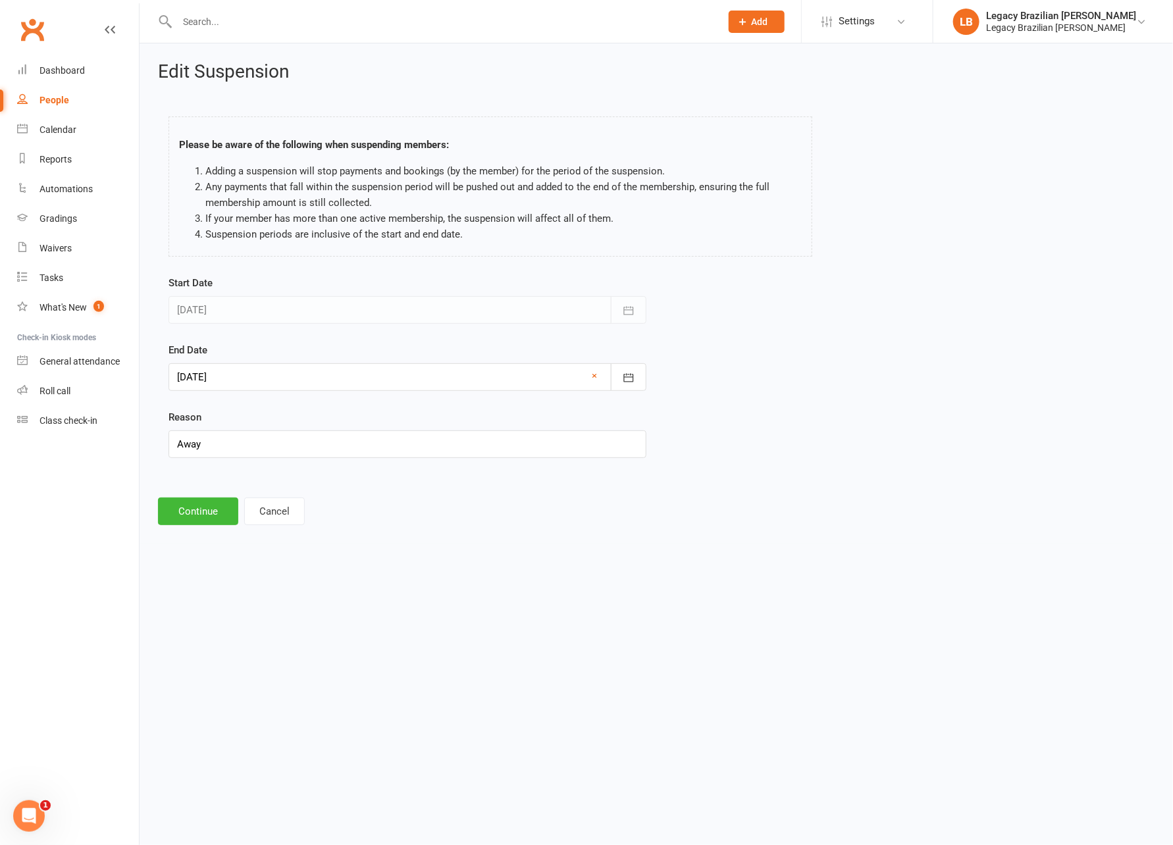
click at [312, 380] on div at bounding box center [408, 377] width 478 height 28
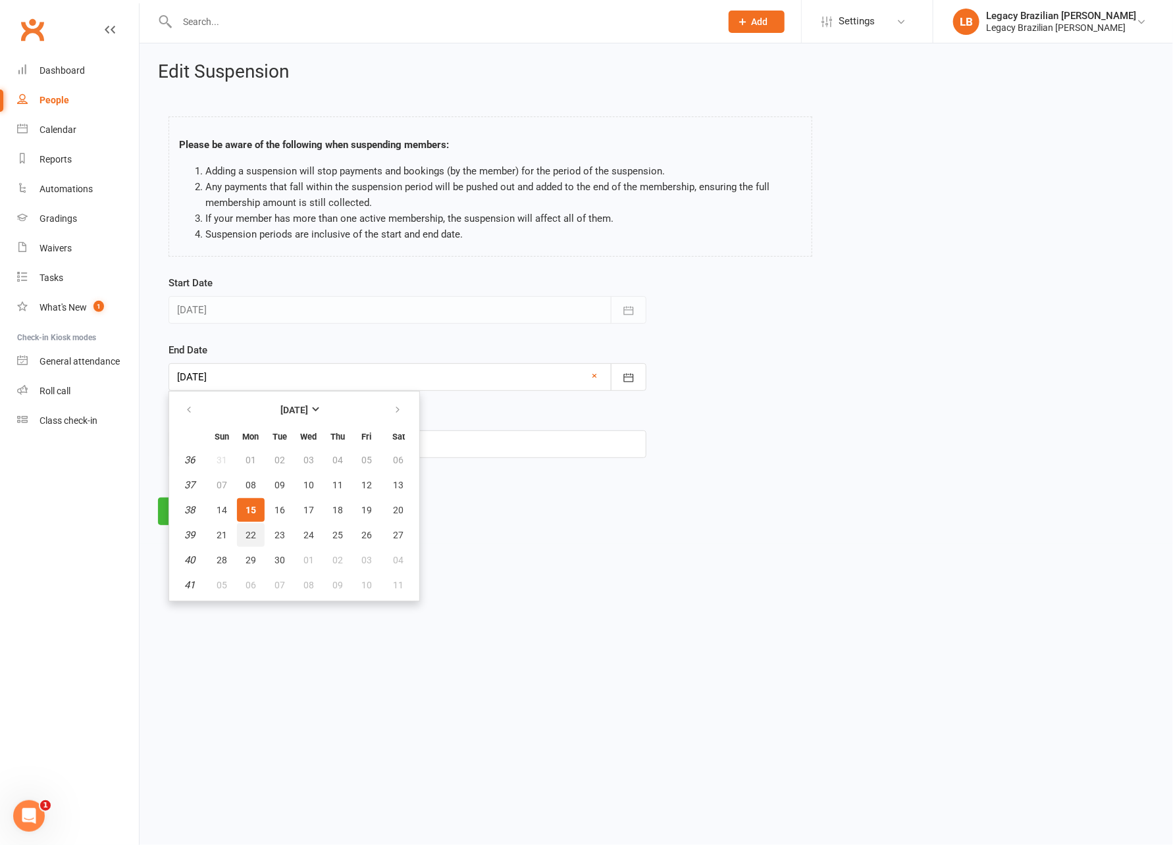
click at [255, 534] on button "22" at bounding box center [251, 535] width 28 height 24
type input "[DATE]"
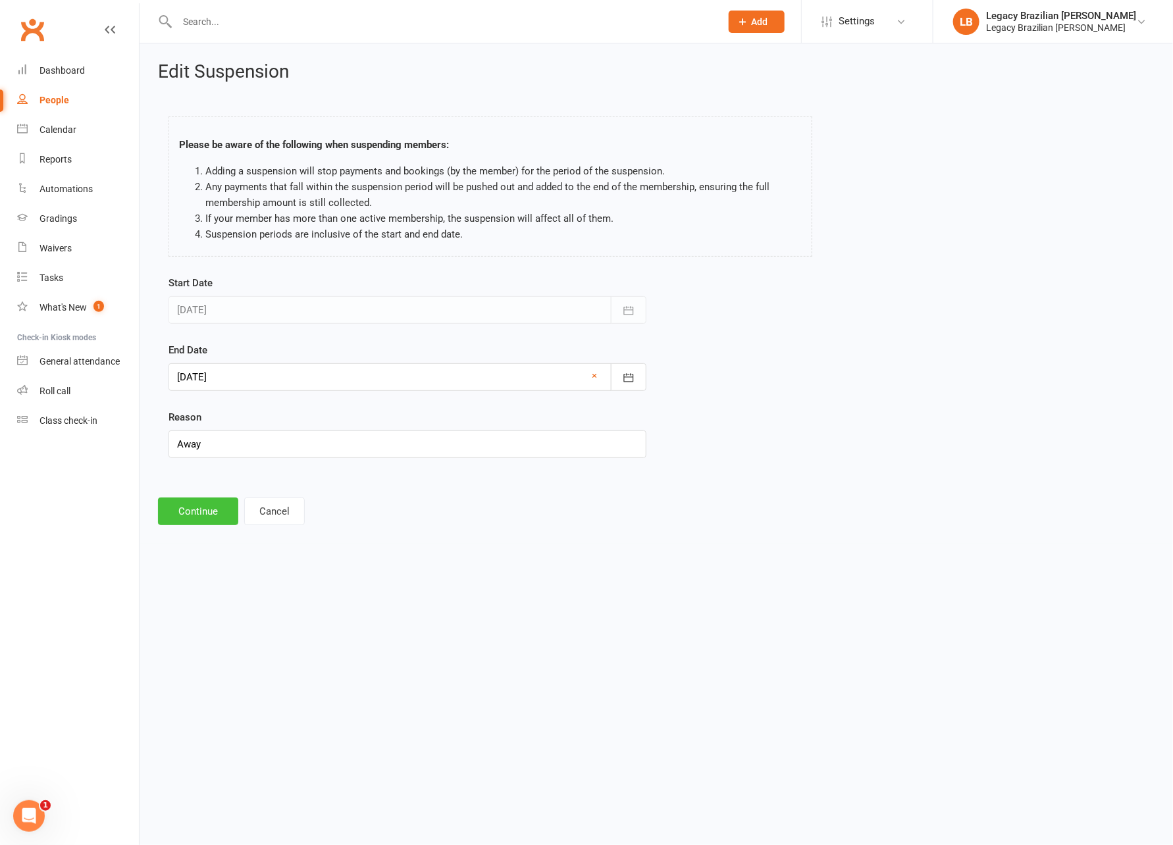
drag, startPoint x: 214, startPoint y: 509, endPoint x: 236, endPoint y: 478, distance: 37.8
click at [214, 509] on button "Continue" at bounding box center [198, 512] width 80 height 28
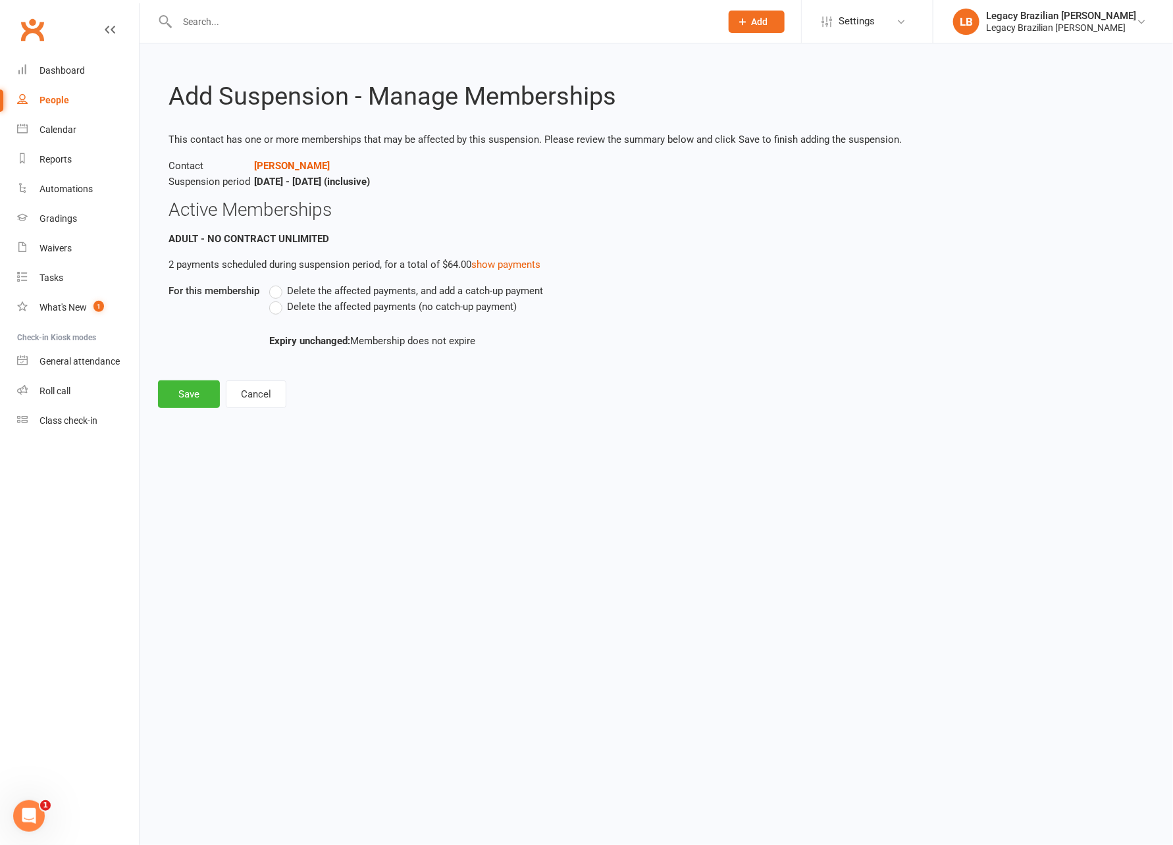
click at [278, 294] on label "Delete the affected payments, and add a catch-up payment" at bounding box center [406, 291] width 274 height 16
click at [278, 283] on input "Delete the affected payments, and add a catch-up payment" at bounding box center [273, 283] width 9 height 0
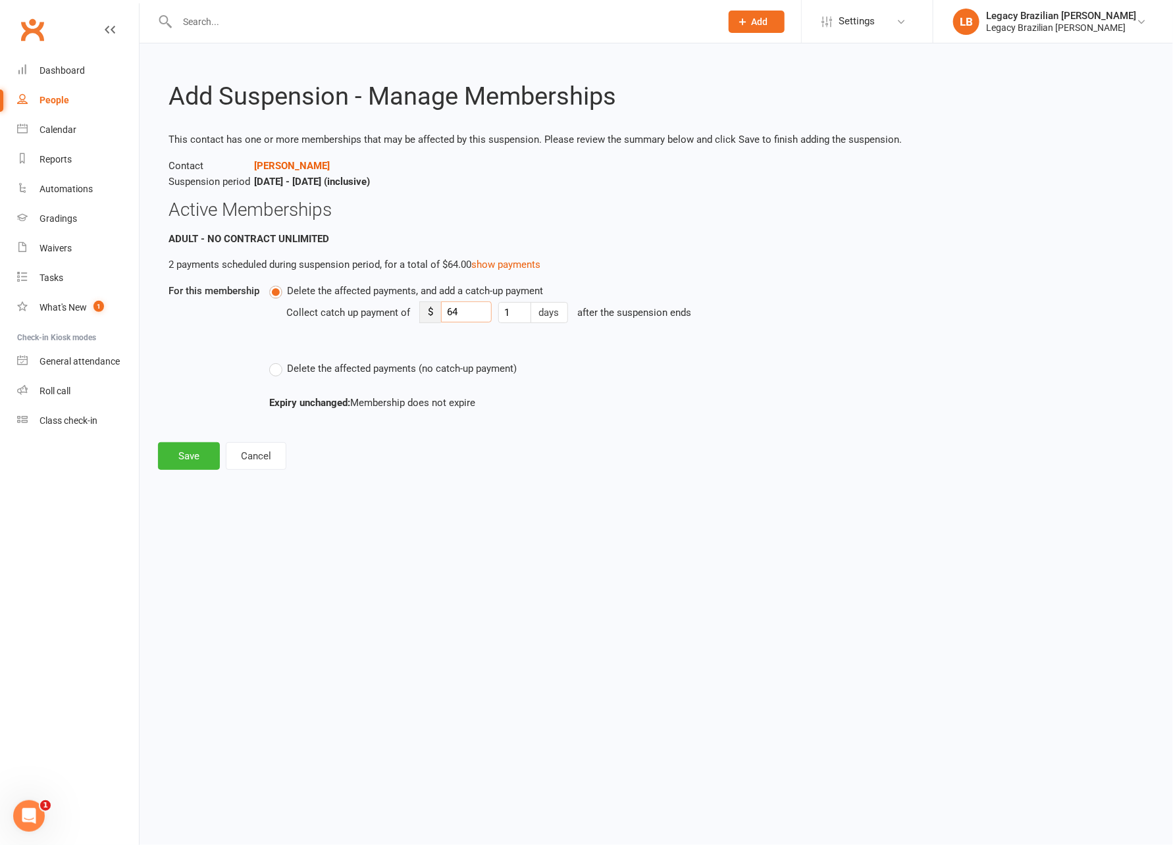
drag, startPoint x: 476, startPoint y: 308, endPoint x: 425, endPoint y: 311, distance: 51.4
click at [425, 311] on div "$ 64" at bounding box center [455, 312] width 72 height 22
type input "10"
click at [179, 459] on button "Save" at bounding box center [189, 456] width 62 height 28
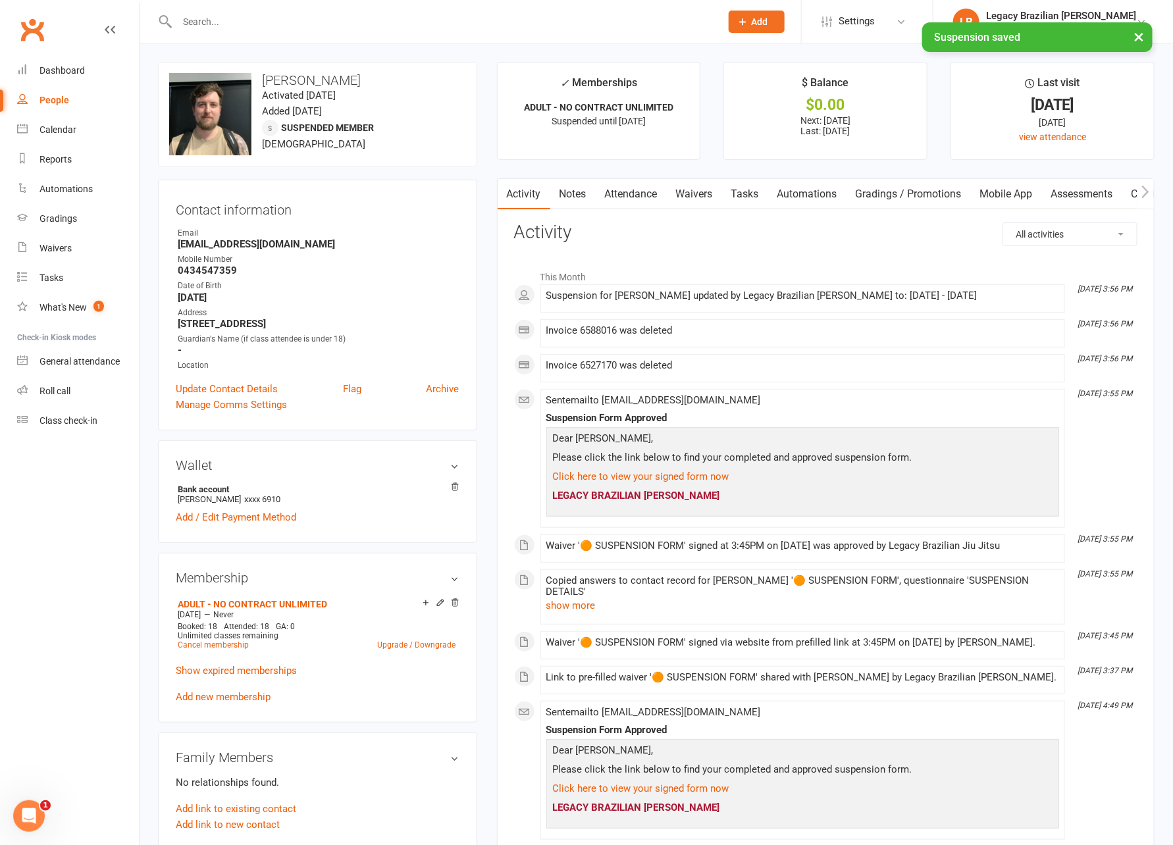
click at [707, 194] on link "Waivers" at bounding box center [694, 194] width 55 height 30
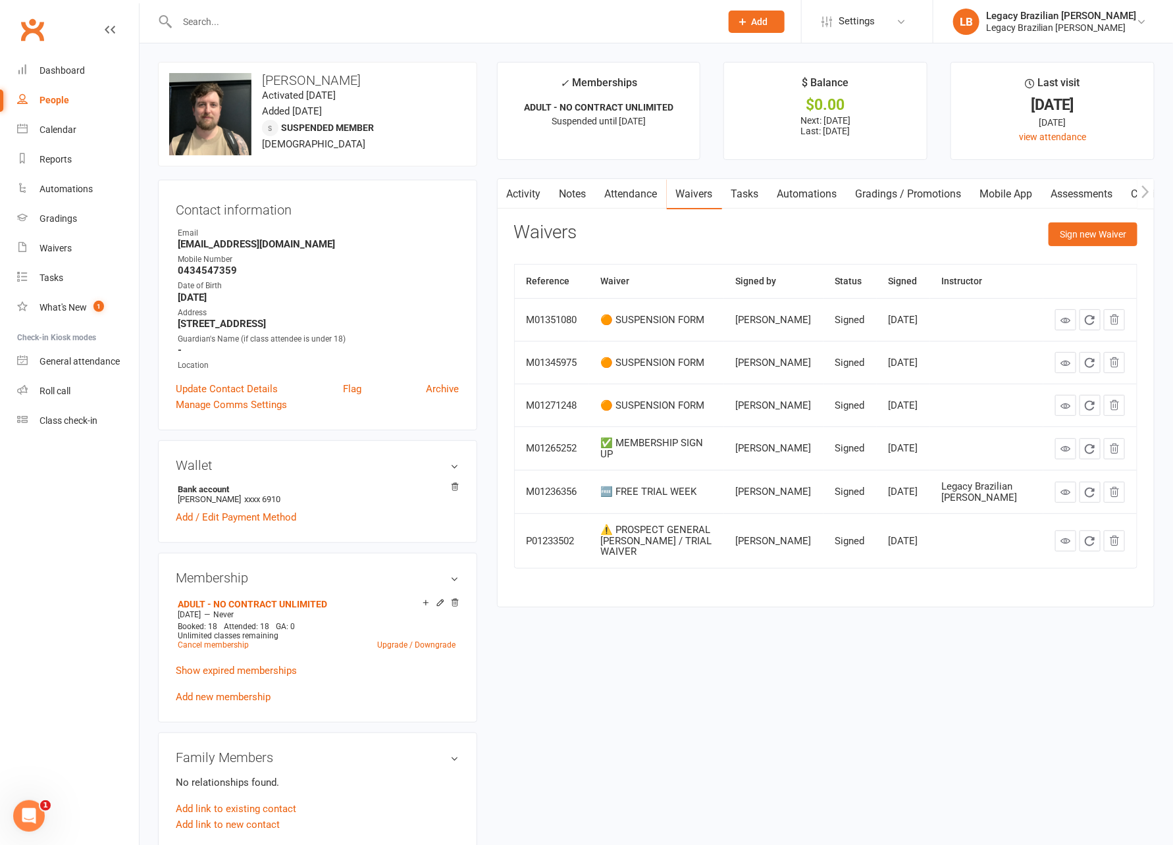
click at [243, 15] on input "text" at bounding box center [442, 22] width 538 height 18
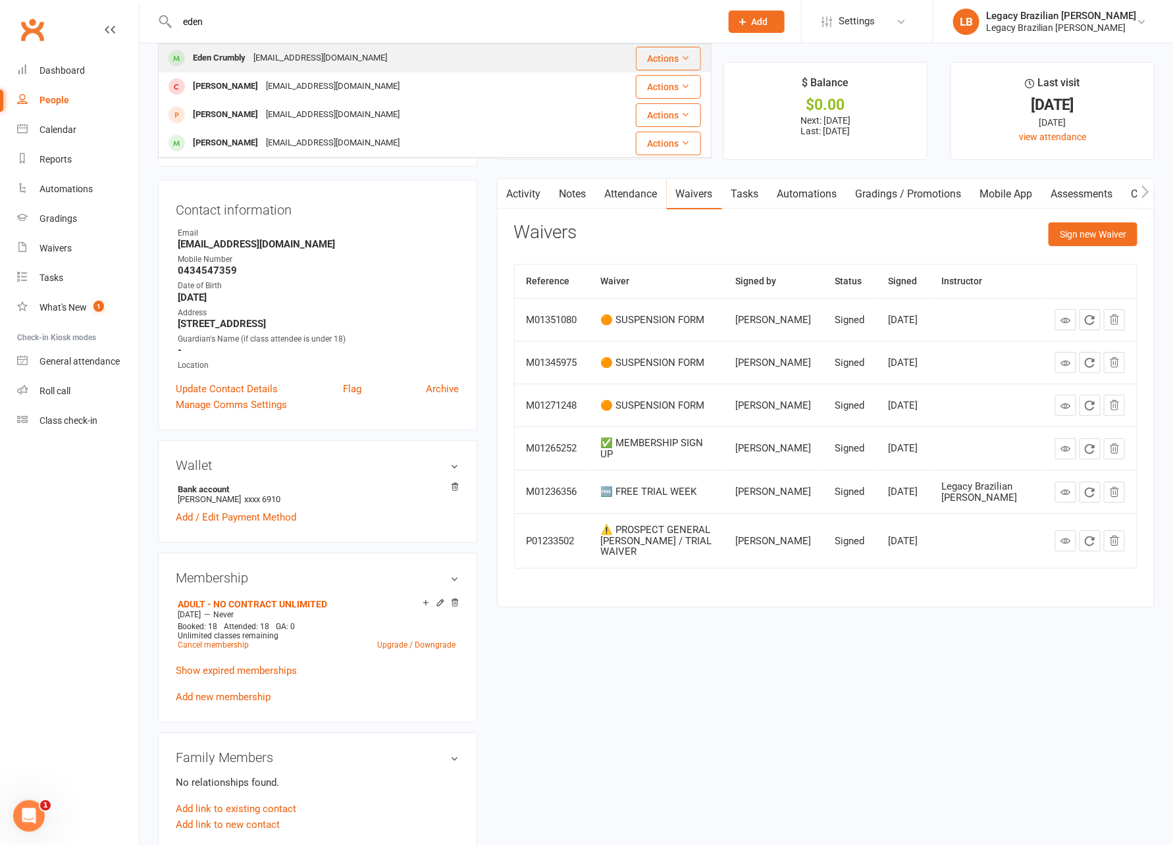
type input "eden"
click at [267, 62] on div "[EMAIL_ADDRESS][DOMAIN_NAME]" at bounding box center [320, 58] width 142 height 19
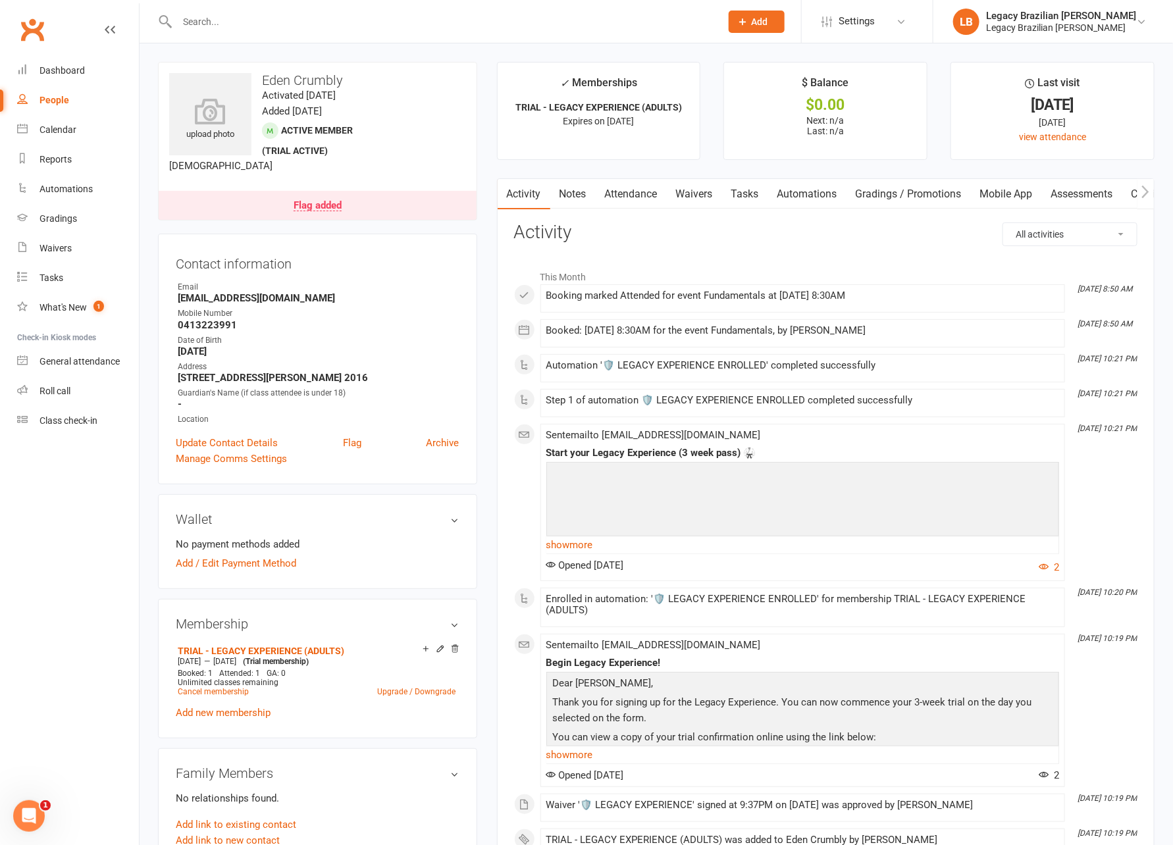
click at [261, 9] on div at bounding box center [435, 21] width 554 height 43
click at [257, 16] on input "text" at bounding box center [442, 22] width 538 height 18
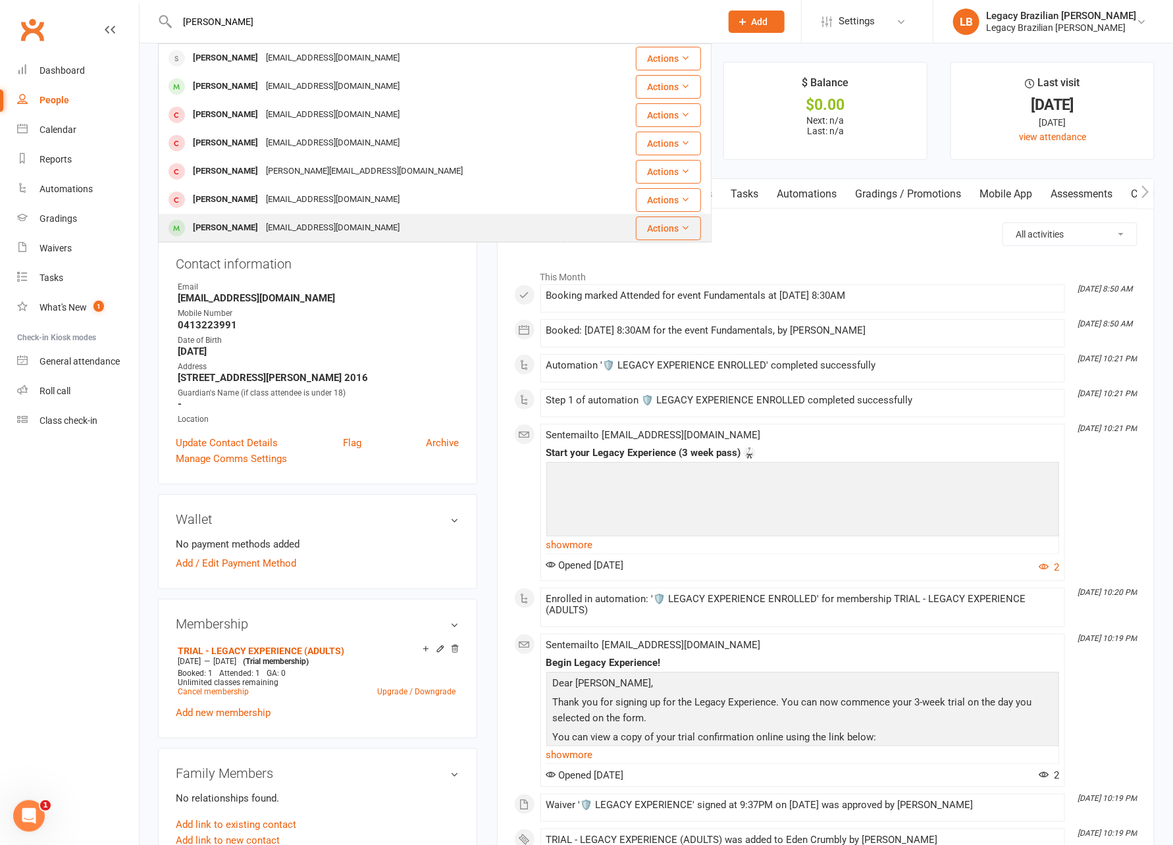
type input "[PERSON_NAME]"
click at [283, 237] on div "[PERSON_NAME] [EMAIL_ADDRESS][DOMAIN_NAME]" at bounding box center [388, 228] width 459 height 27
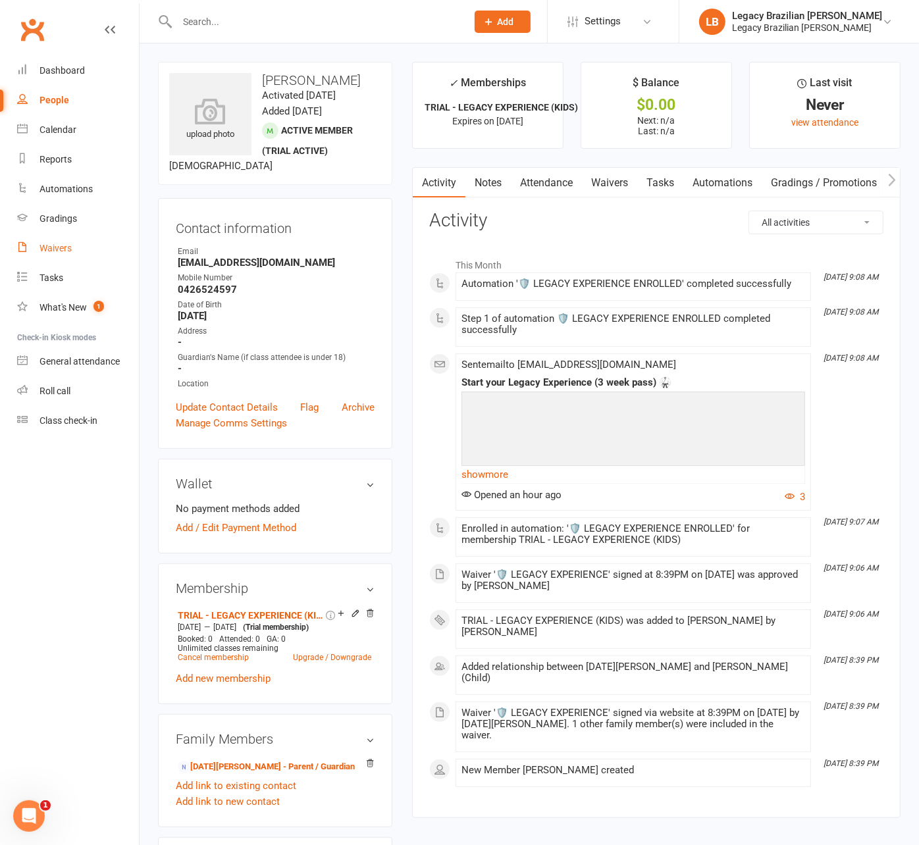
click at [61, 242] on link "Waivers" at bounding box center [78, 249] width 122 height 30
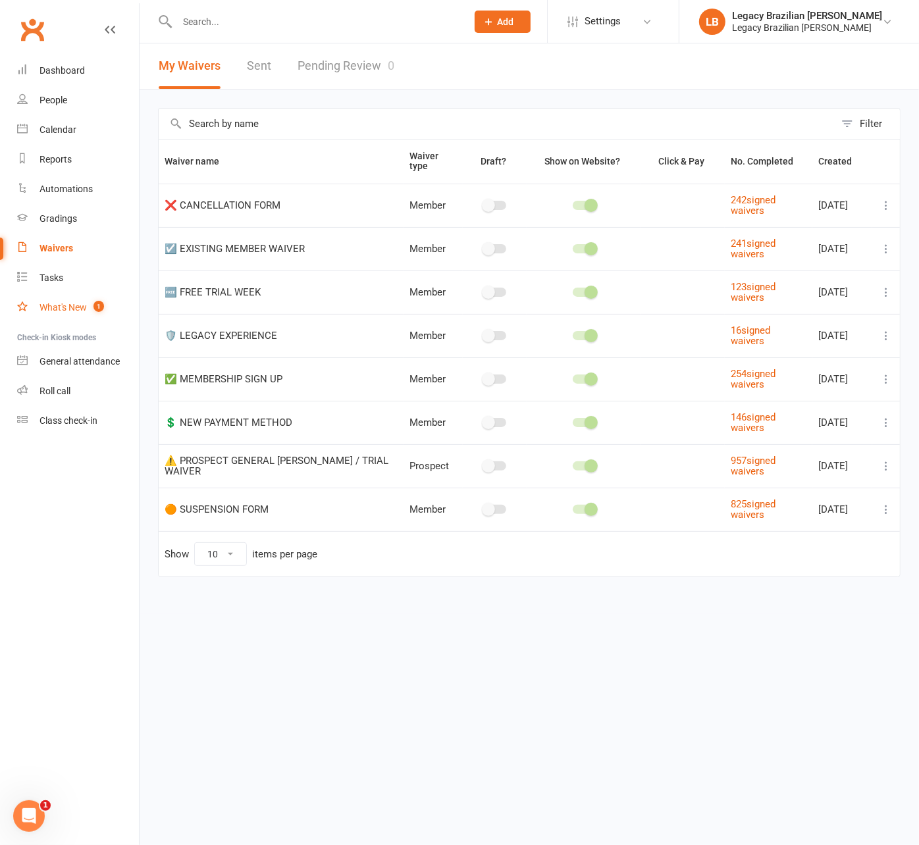
click at [82, 317] on link "What's New 1" at bounding box center [78, 308] width 122 height 30
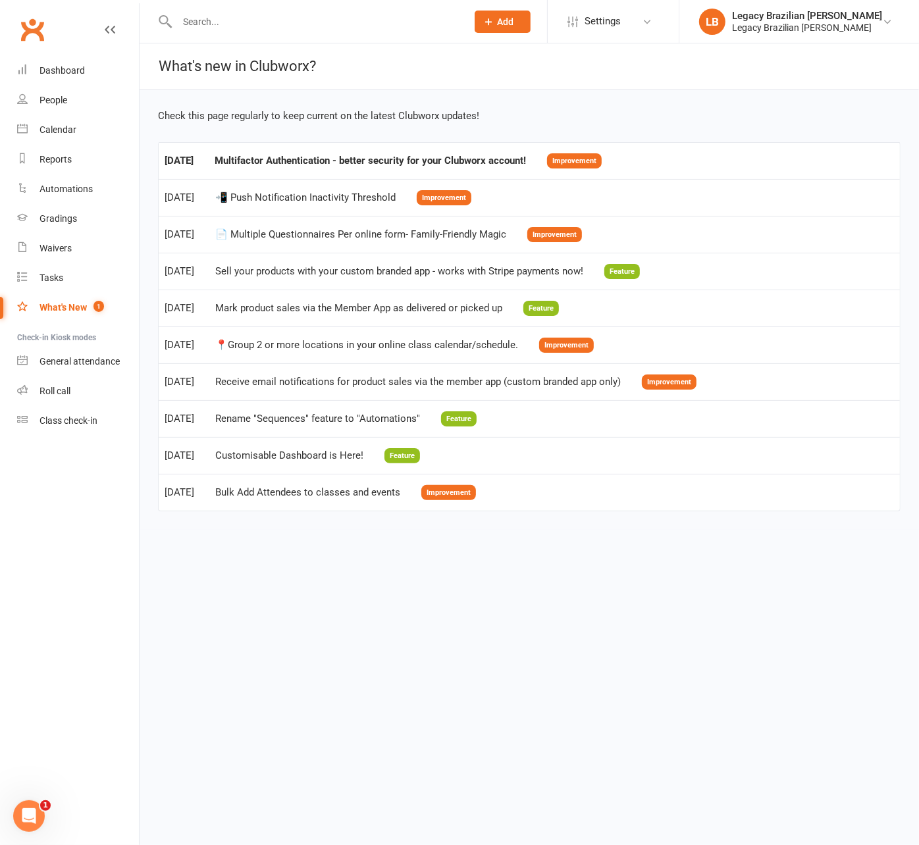
click at [564, 167] on td "[DATE] Multifactor Authentication - better security for your Clubworx account! …" at bounding box center [529, 160] width 741 height 37
click at [544, 152] on td "[DATE] Multifactor Authentication - better security for your Clubworx account! …" at bounding box center [529, 160] width 741 height 37
click at [526, 165] on div "Multifactor Authentication - better security for your Clubworx account!" at bounding box center [370, 160] width 311 height 11
